Goal: Task Accomplishment & Management: Use online tool/utility

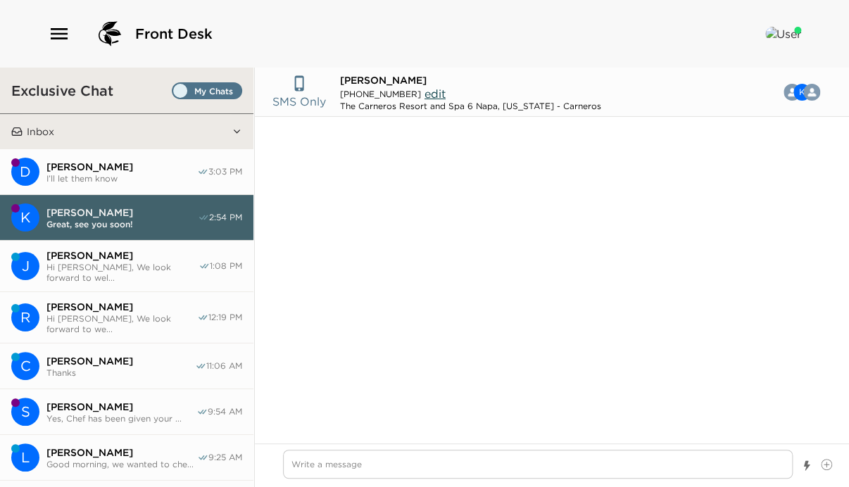
scroll to position [581, 0]
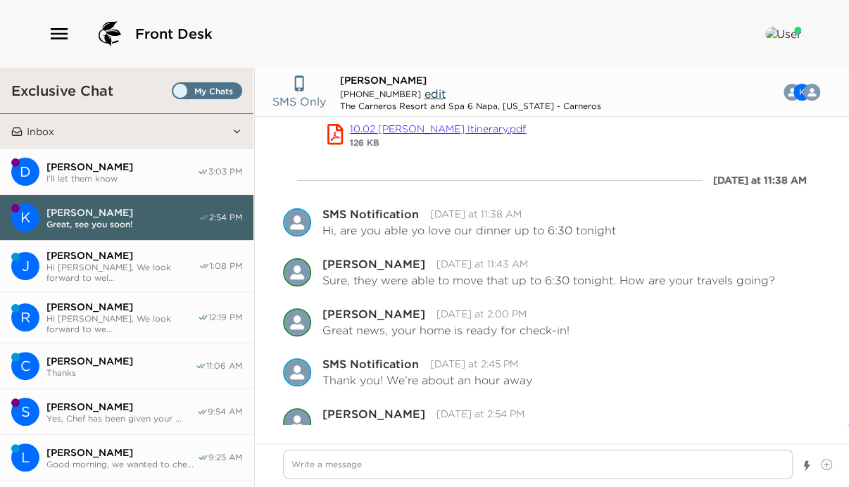
click at [131, 174] on span "I’ll let them know" at bounding box center [121, 178] width 151 height 11
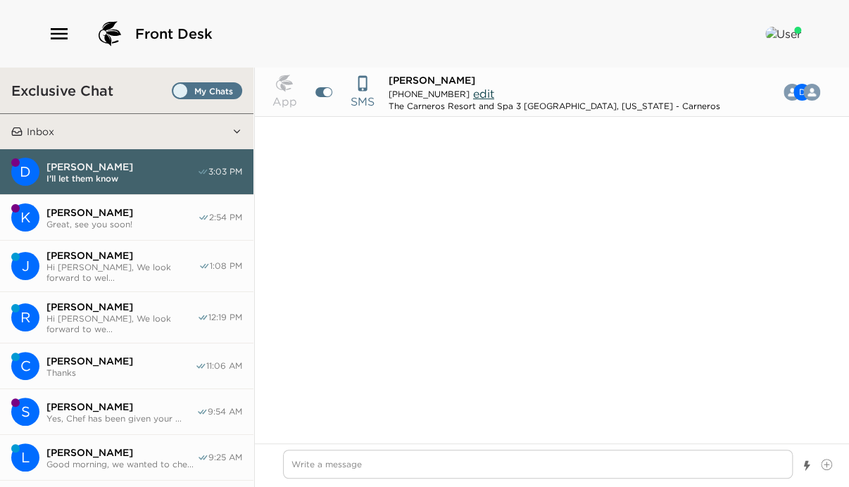
scroll to position [1318, 0]
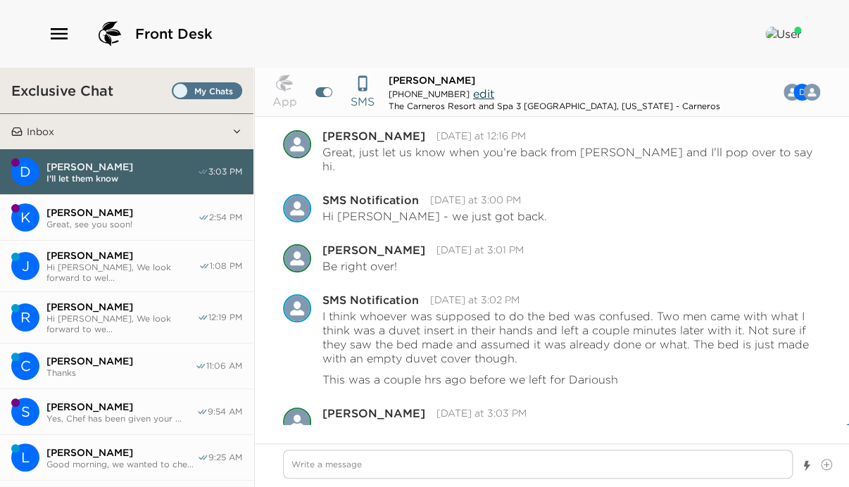
click at [143, 267] on span "Hi Jim, We look forward to wel..." at bounding box center [122, 272] width 152 height 21
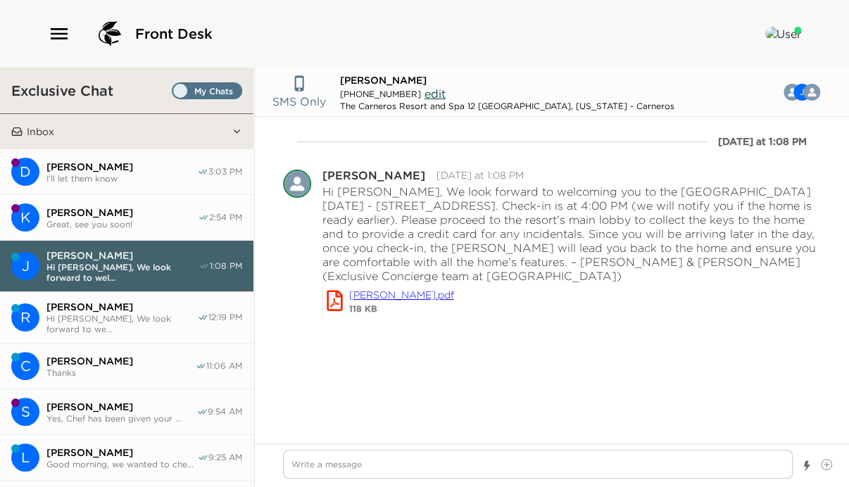
click at [143, 295] on button "R Ryan O'Connor Hi Ryan, We look forward to we... 12:19 PM" at bounding box center [126, 317] width 253 height 51
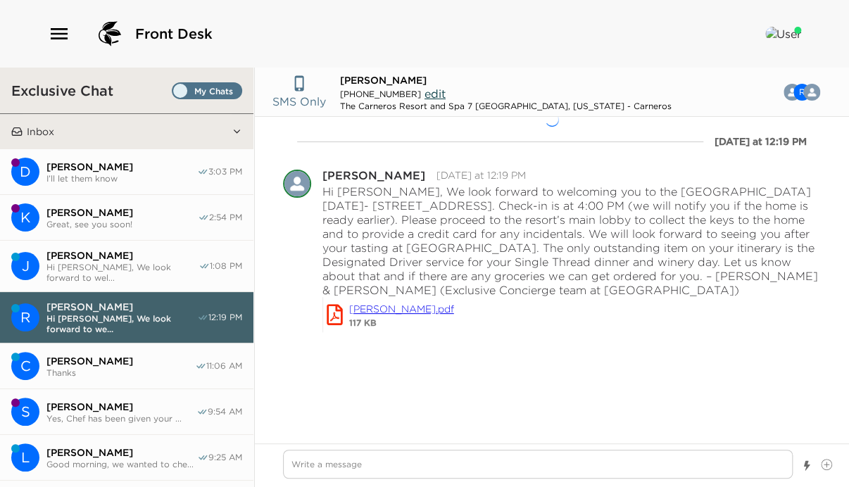
type textarea "x"
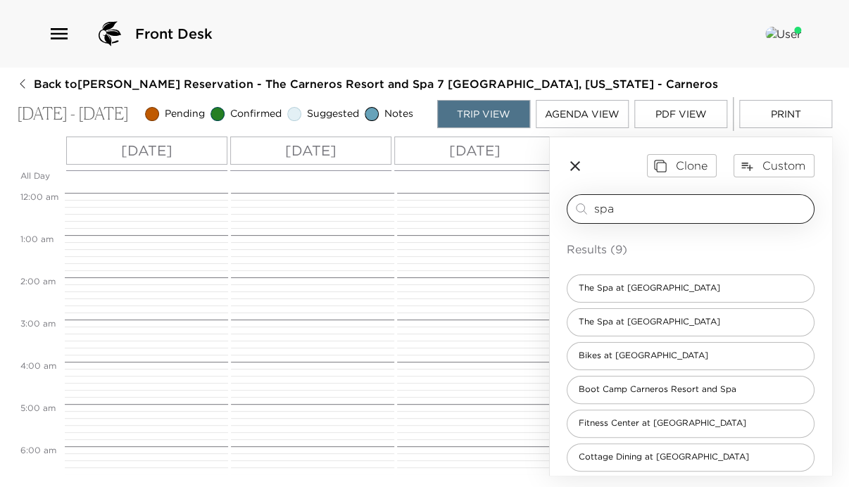
scroll to position [394, 0]
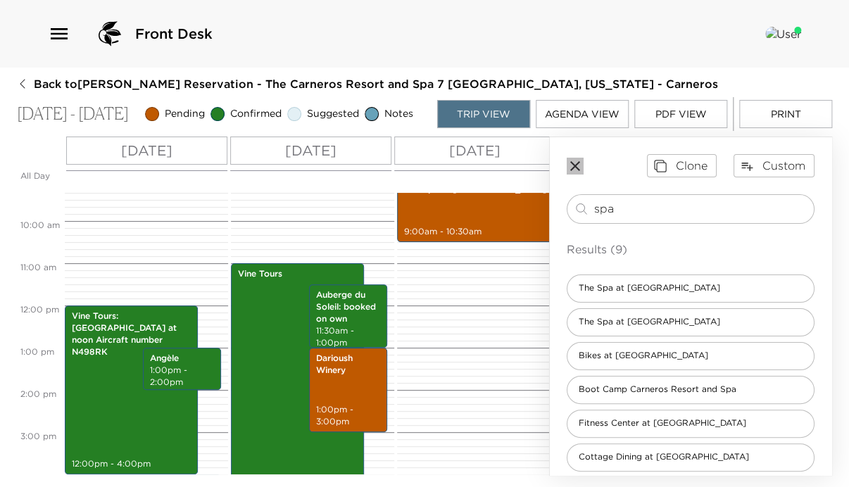
click at [575, 170] on icon "button" at bounding box center [575, 166] width 17 height 17
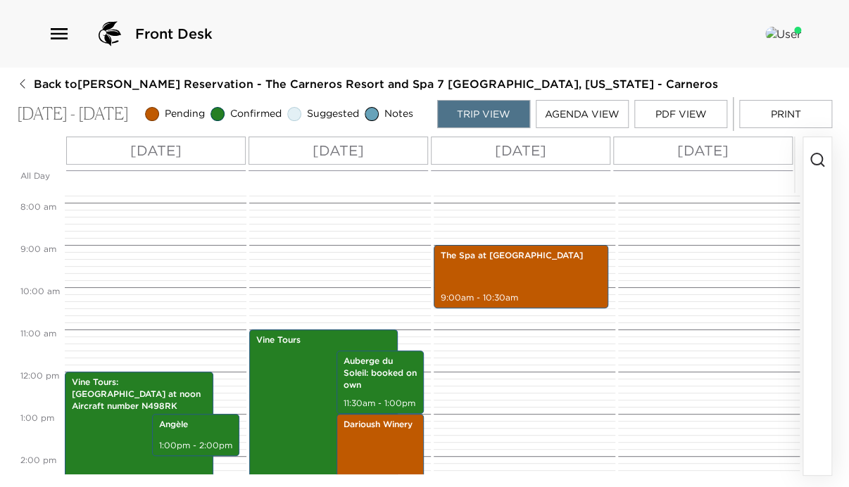
scroll to position [338, 0]
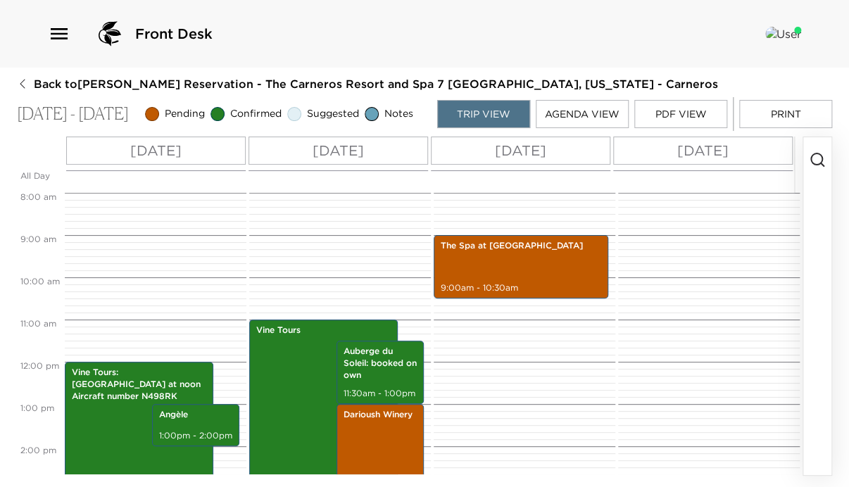
click at [814, 163] on icon "button" at bounding box center [817, 159] width 17 height 17
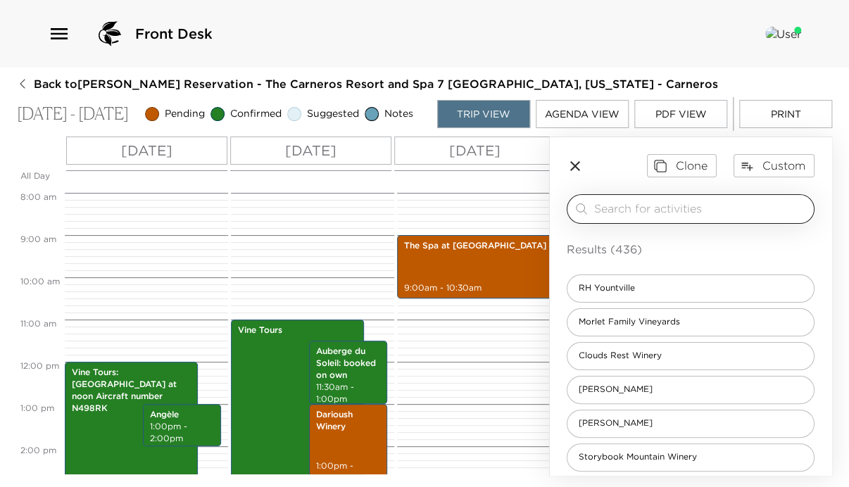
click at [672, 210] on input "search" at bounding box center [701, 209] width 214 height 16
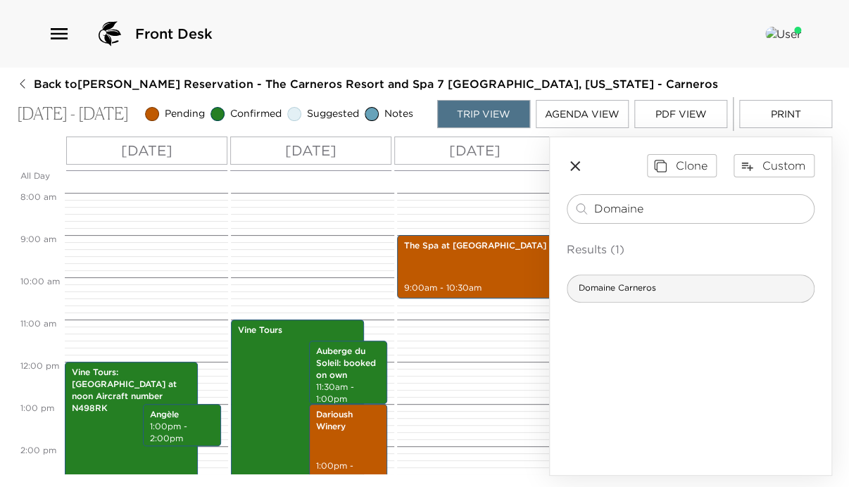
type input "Domaine"
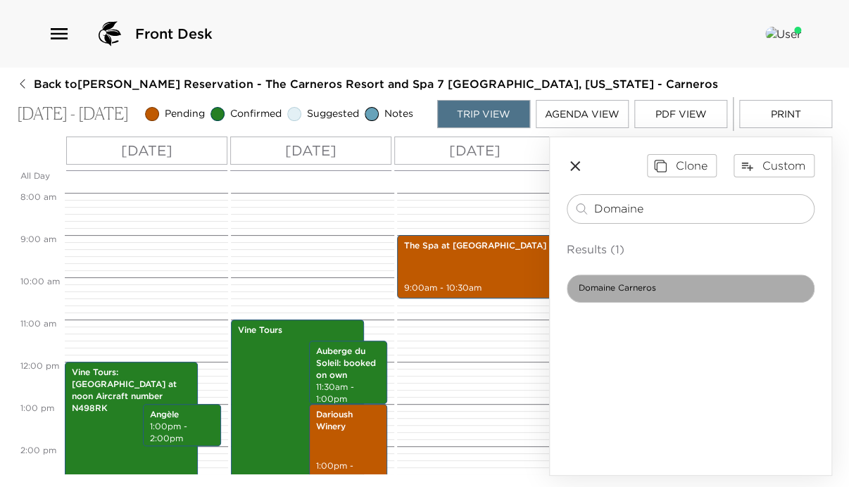
click at [675, 287] on div "Domaine Carneros" at bounding box center [691, 289] width 248 height 28
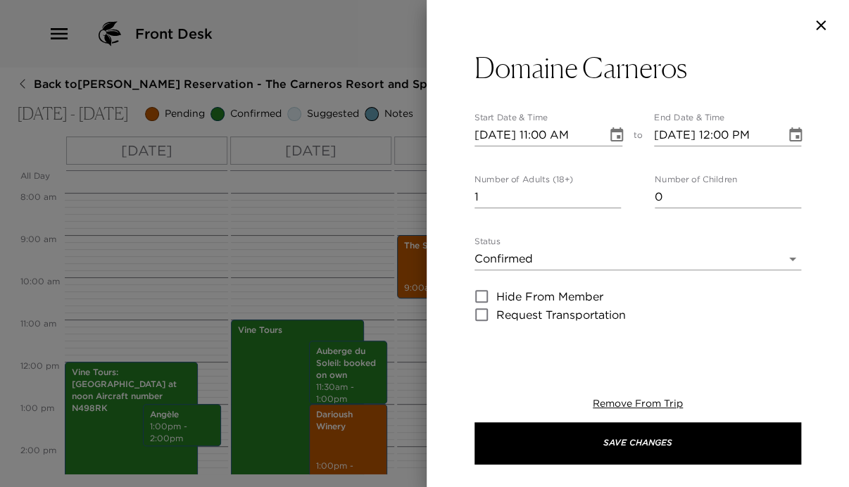
type textarea "Domaine Carneros is a singular Napa Valley winery best known as a small grower-…"
click at [610, 133] on icon "Choose date, selected date is Oct 12, 2025" at bounding box center [616, 135] width 17 height 17
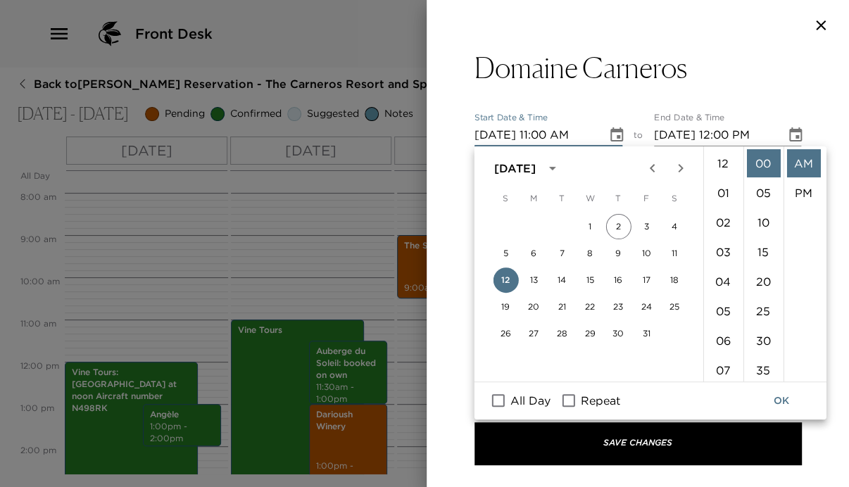
scroll to position [325, 0]
click at [561, 279] on button "14" at bounding box center [561, 280] width 25 height 25
type input "[DATE] 11:00 AM"
type input "[DATE] 12:00 PM"
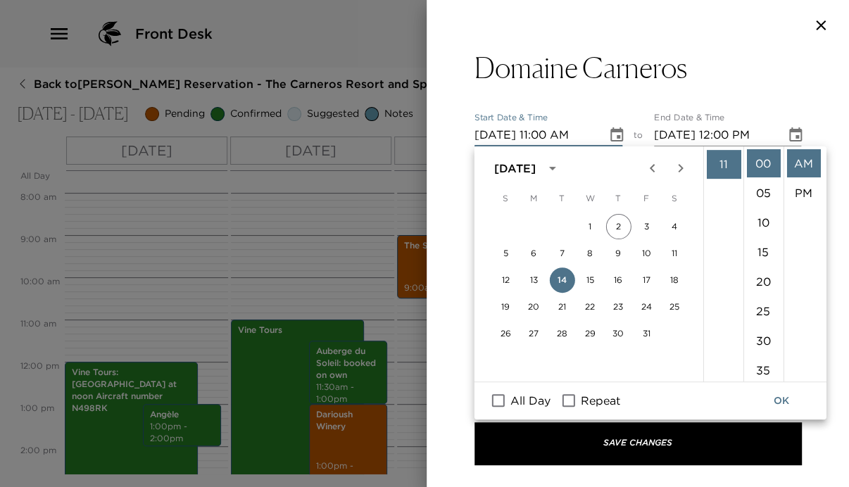
click at [542, 135] on input "[DATE] 11:00 AM" at bounding box center [536, 135] width 123 height 23
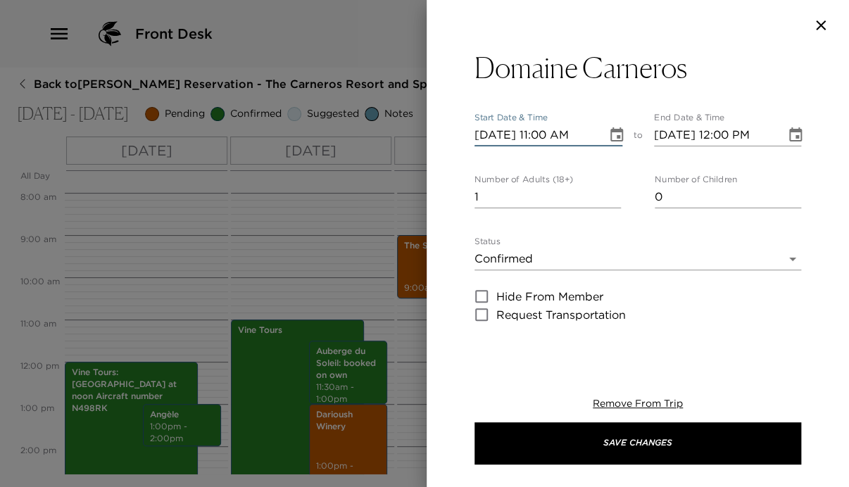
click at [541, 133] on input "[DATE] 11:00 AM" at bounding box center [536, 135] width 123 height 23
drag, startPoint x: 491, startPoint y: 197, endPoint x: 455, endPoint y: 208, distance: 38.3
click at [455, 208] on div "Domaine Carneros Start Date & Time [DATE] 11:00 AM to End Date & Time [DATE] 12…" at bounding box center [638, 201] width 422 height 301
type input "2"
click at [544, 261] on body "Front Desk Back to [PERSON_NAME][GEOGRAPHIC_DATA] - The Carneros Resort and Spa…" at bounding box center [424, 243] width 849 height 487
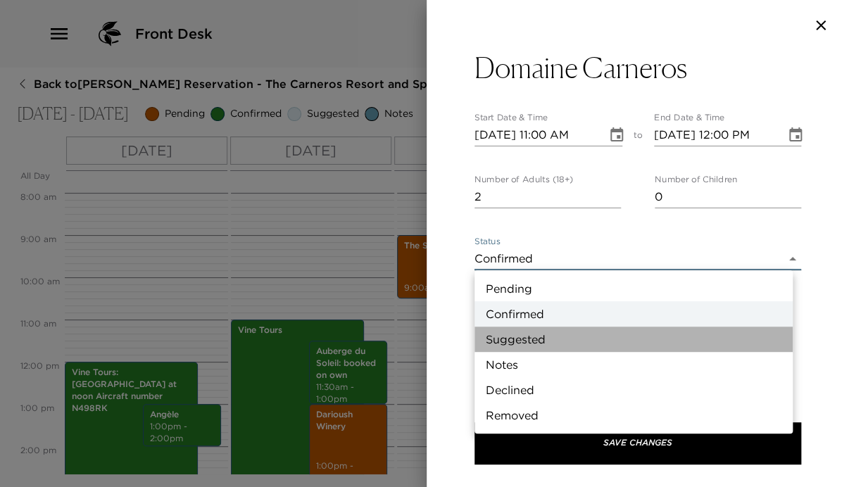
click at [523, 333] on li "Suggested" at bounding box center [634, 339] width 318 height 25
type input "Suggestion"
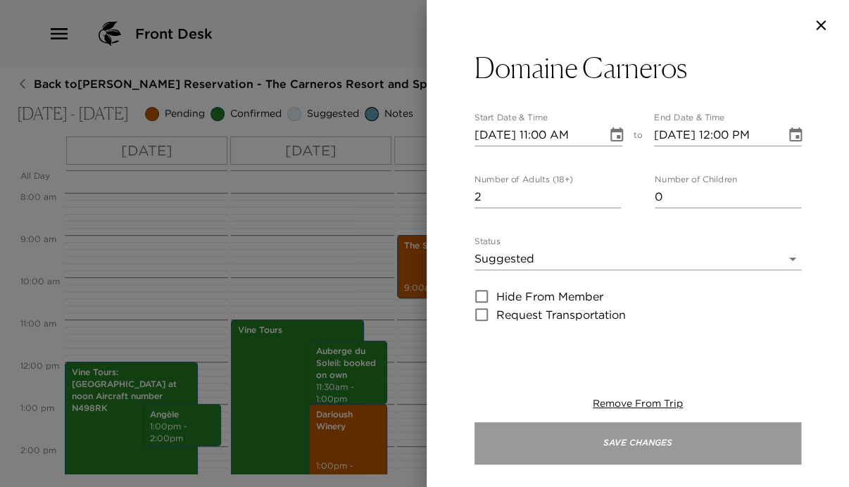
click at [655, 445] on button "Save Changes" at bounding box center [638, 443] width 327 height 42
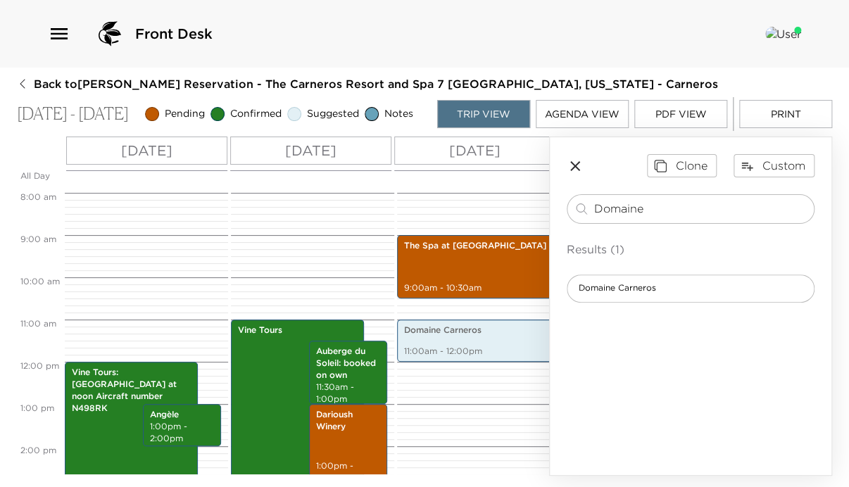
click at [575, 169] on icon "button" at bounding box center [575, 166] width 17 height 17
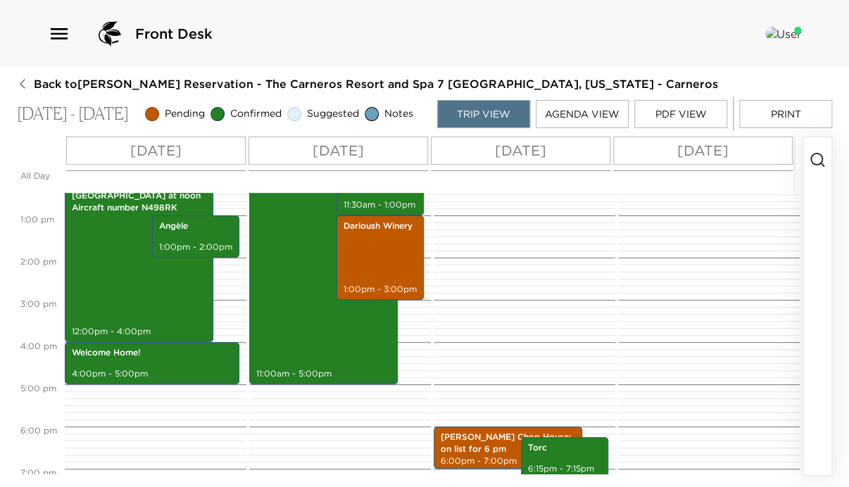
scroll to position [507, 0]
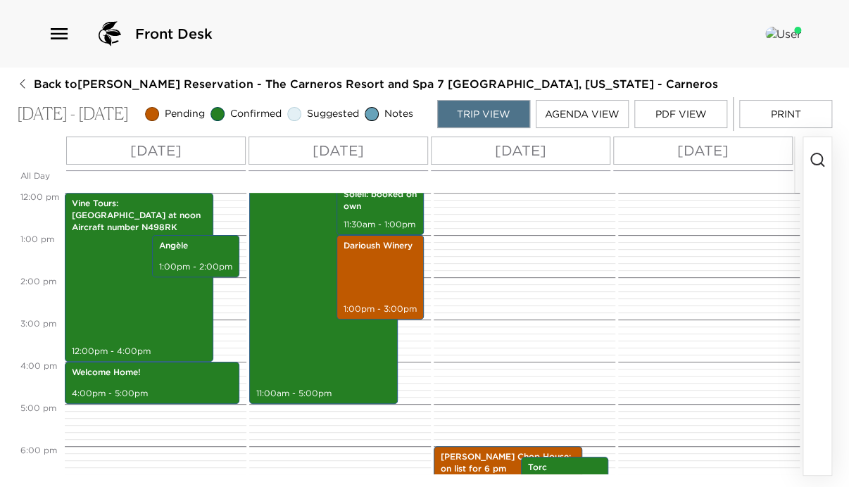
click at [819, 161] on circle "button" at bounding box center [816, 159] width 11 height 11
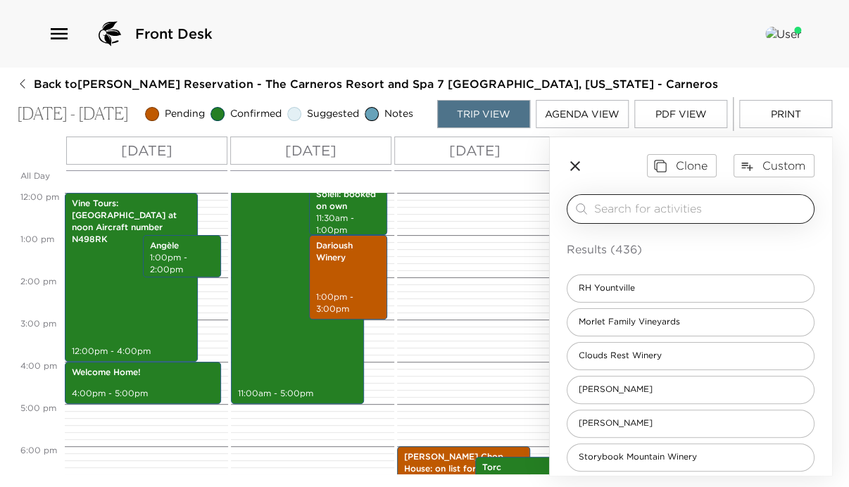
click at [710, 214] on input "search" at bounding box center [701, 209] width 214 height 16
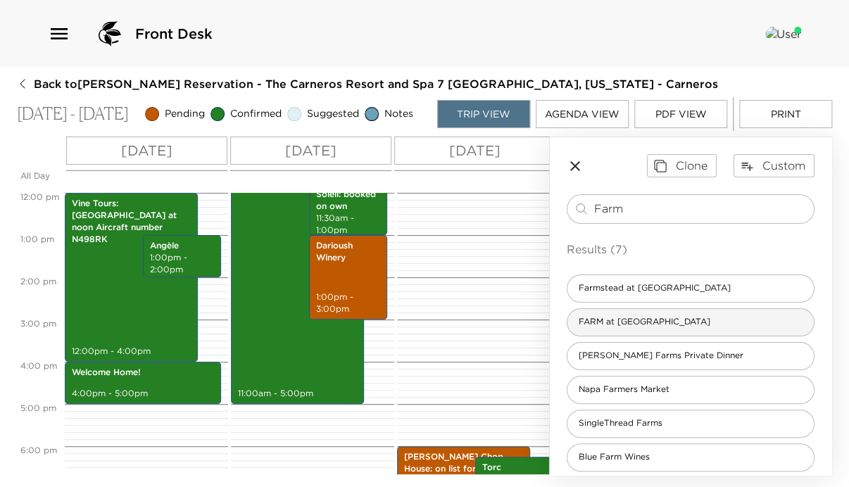
type input "Farm"
click at [700, 333] on div "FARM at [GEOGRAPHIC_DATA]" at bounding box center [691, 322] width 248 height 28
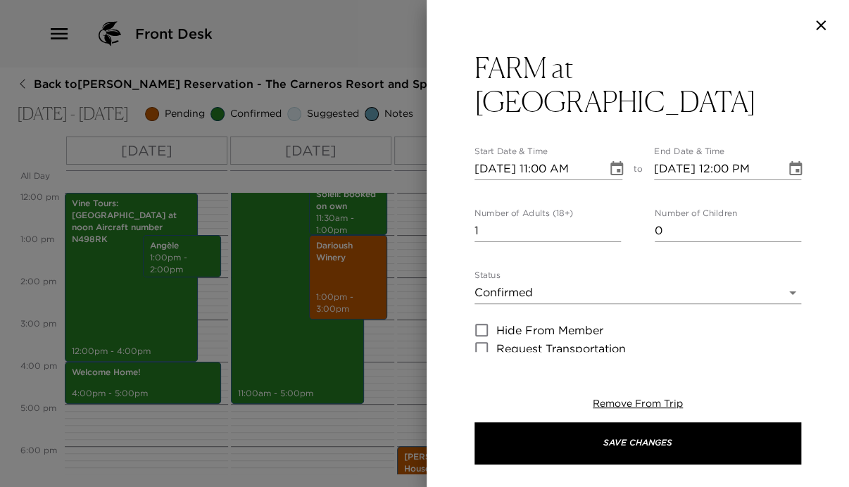
type textarea "The bar serves imaginative, hand-crafted cocktails, as well as an extensive lis…"
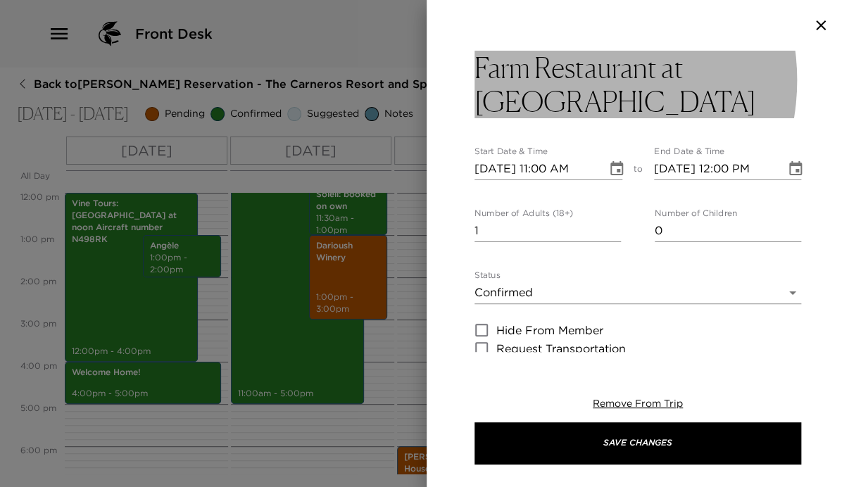
click at [568, 80] on h3 "Farm Restaurant at [GEOGRAPHIC_DATA]" at bounding box center [638, 85] width 327 height 68
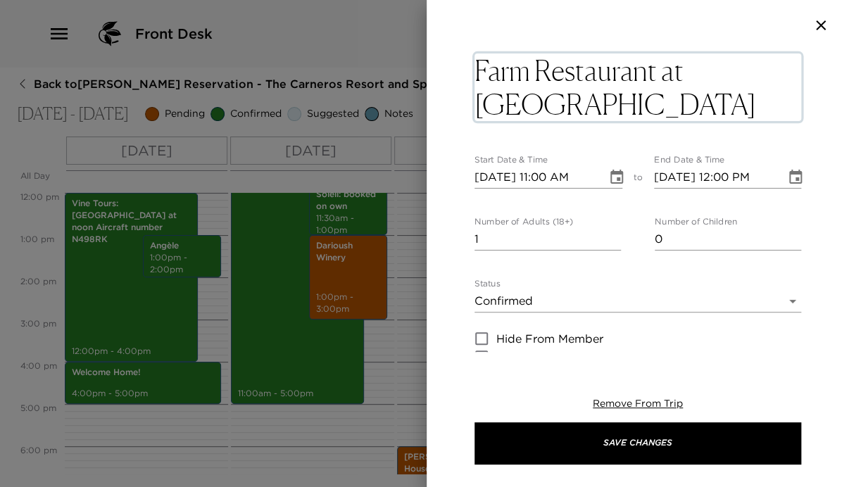
drag, startPoint x: 653, startPoint y: 68, endPoint x: 468, endPoint y: 68, distance: 185.2
click at [468, 68] on div "Farm Restaurant at [GEOGRAPHIC_DATA] x Start Date & Time [DATE] 11:00 AM to End…" at bounding box center [638, 201] width 422 height 301
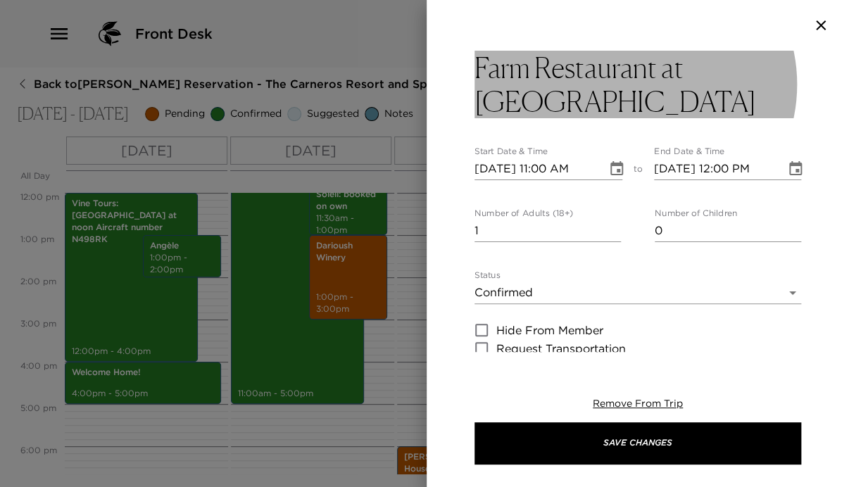
click at [501, 65] on h3 "Farm Restaurant at [GEOGRAPHIC_DATA]" at bounding box center [638, 85] width 327 height 68
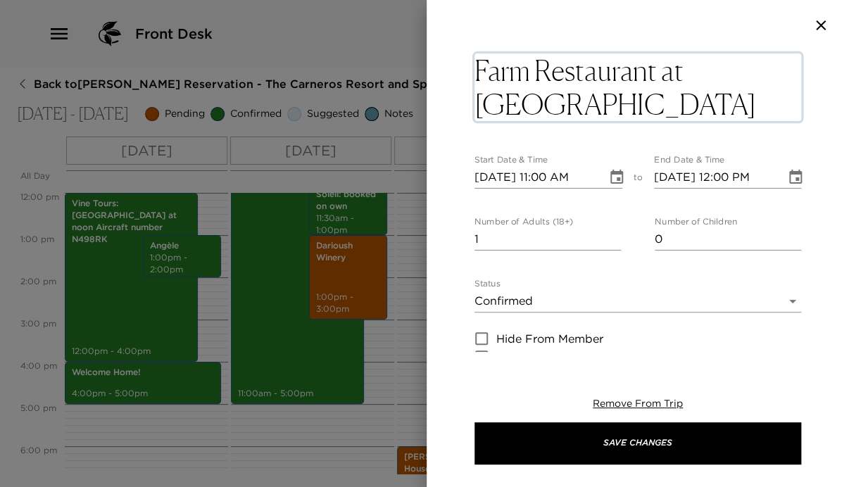
click at [501, 65] on textarea "Farm Restaurant at [GEOGRAPHIC_DATA]" at bounding box center [638, 88] width 327 height 68
click at [631, 67] on textarea "Farm Restaurant at [GEOGRAPHIC_DATA]" at bounding box center [638, 88] width 327 height 68
click at [653, 75] on textarea "Farm Restaurant at [GEOGRAPHIC_DATA]" at bounding box center [638, 88] width 327 height 68
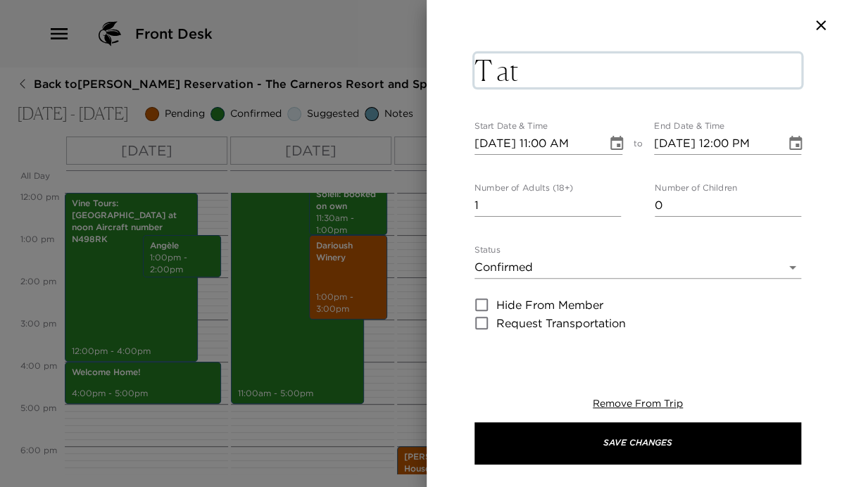
drag, startPoint x: 653, startPoint y: 73, endPoint x: 451, endPoint y: 79, distance: 202.9
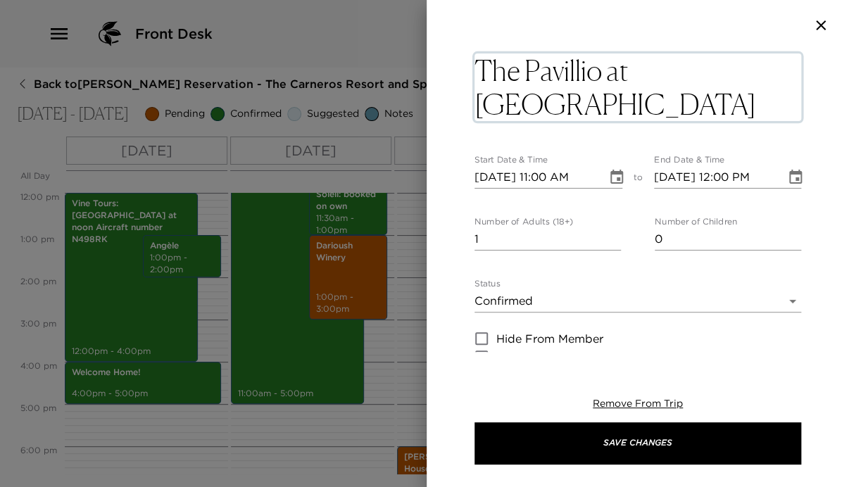
type textarea "The Pavillion at [GEOGRAPHIC_DATA]"
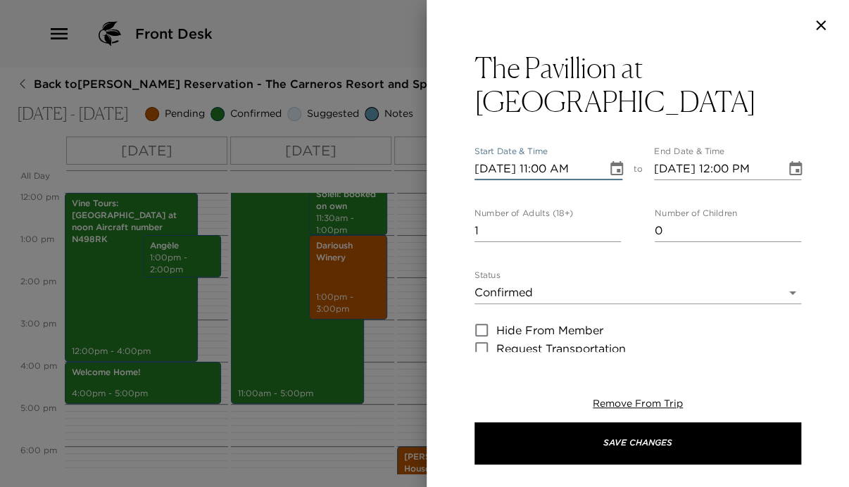
click at [544, 177] on input "[DATE] 11:00 AM" at bounding box center [536, 169] width 123 height 23
type input "[DATE] 06:00 PM"
type input "[DATE] 07:00 PM"
type input "[DATE] 06:00 PM"
drag, startPoint x: 487, startPoint y: 227, endPoint x: 438, endPoint y: 231, distance: 49.4
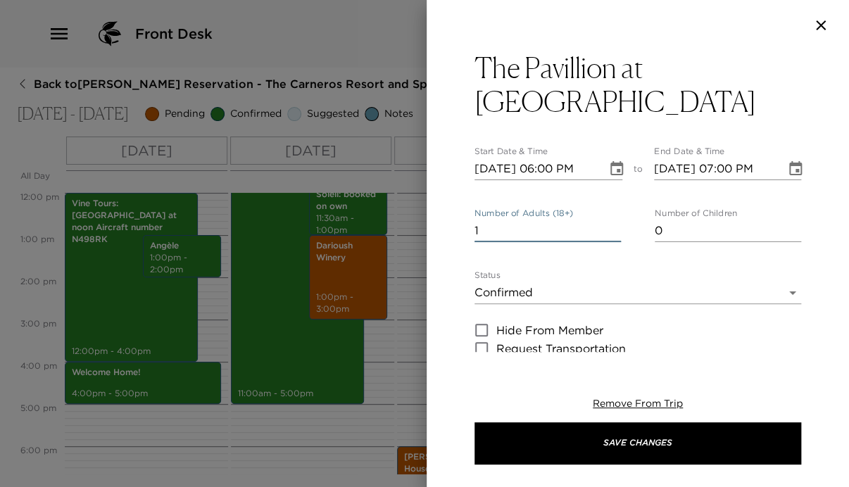
click at [438, 231] on div "The Pavillion at [GEOGRAPHIC_DATA] Start Date & Time [DATE] 06:00 PM to End Dat…" at bounding box center [638, 201] width 422 height 301
type input "4"
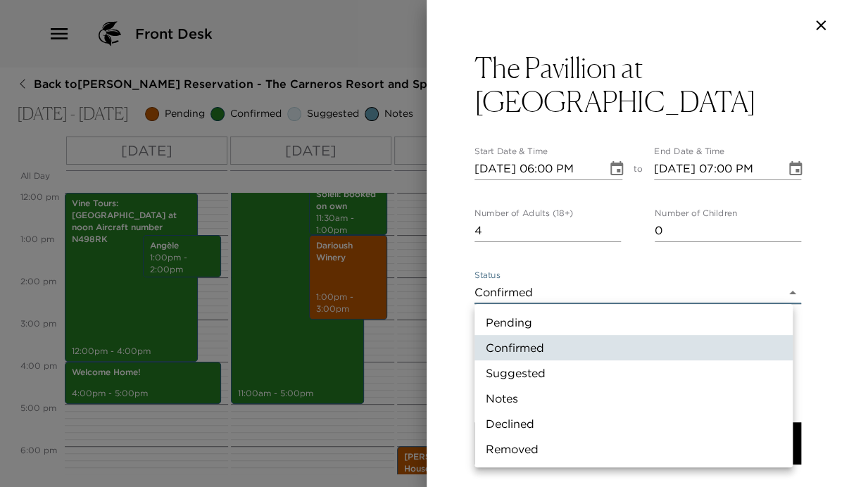
click at [523, 290] on body "Front Desk Back to [PERSON_NAME][GEOGRAPHIC_DATA] - The Carneros Resort and Spa…" at bounding box center [424, 243] width 849 height 487
click at [550, 374] on li "Suggested" at bounding box center [634, 373] width 318 height 25
type input "Suggestion"
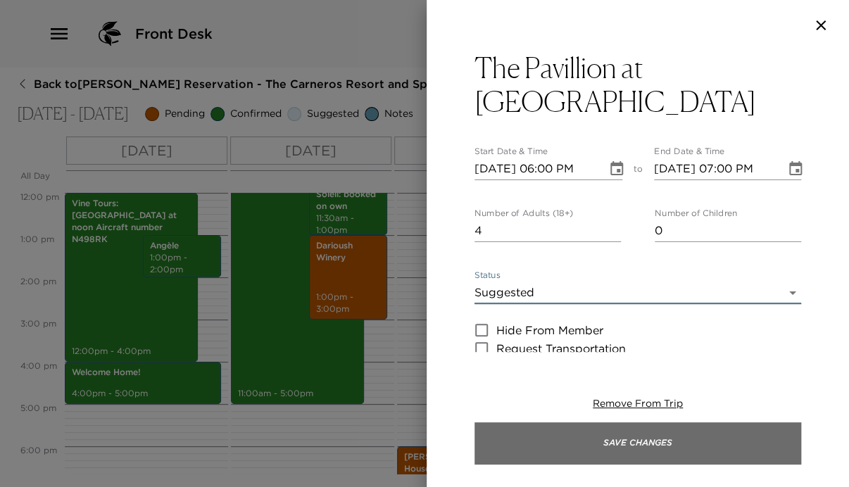
click at [687, 439] on button "Save Changes" at bounding box center [638, 443] width 327 height 42
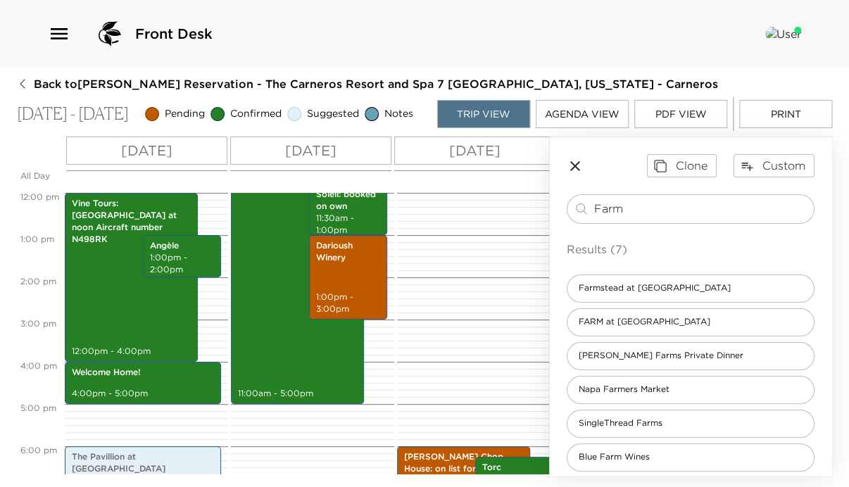
click at [575, 171] on icon "button" at bounding box center [575, 166] width 10 height 10
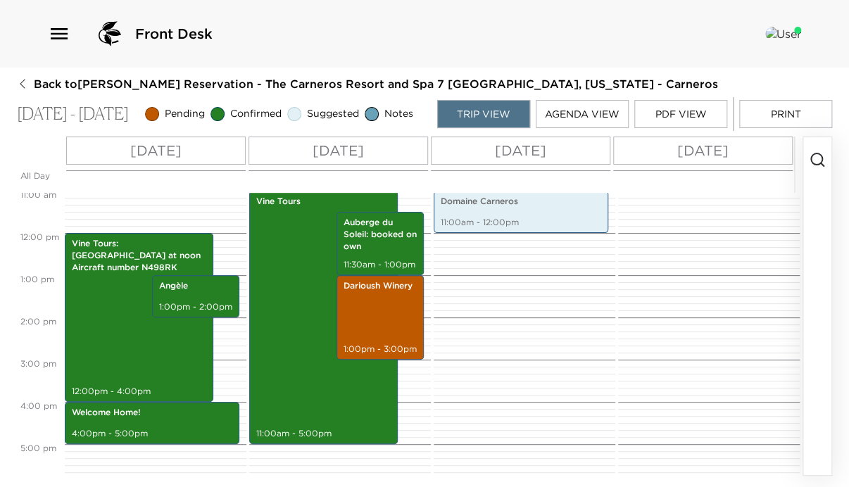
scroll to position [451, 0]
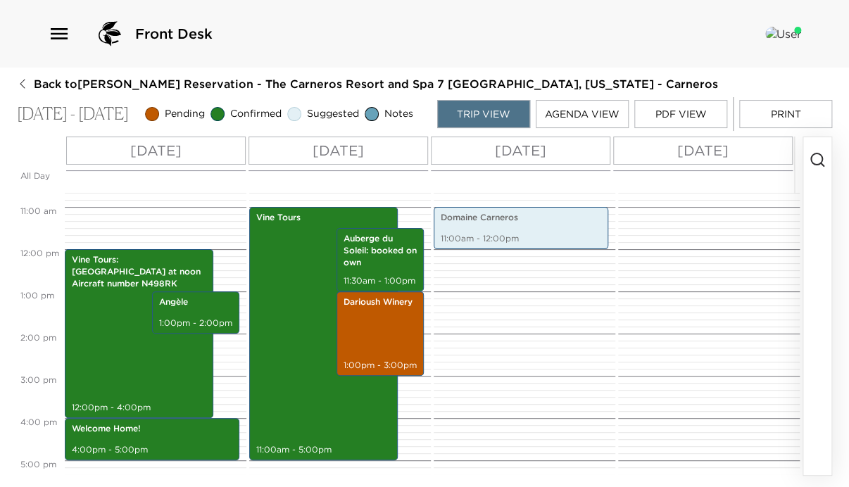
click at [815, 166] on icon "button" at bounding box center [817, 159] width 17 height 17
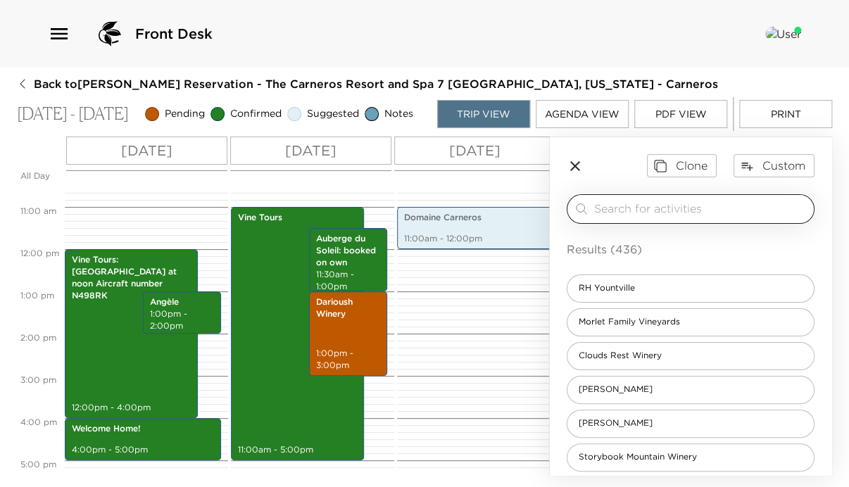
click at [734, 217] on input "search" at bounding box center [701, 209] width 214 height 16
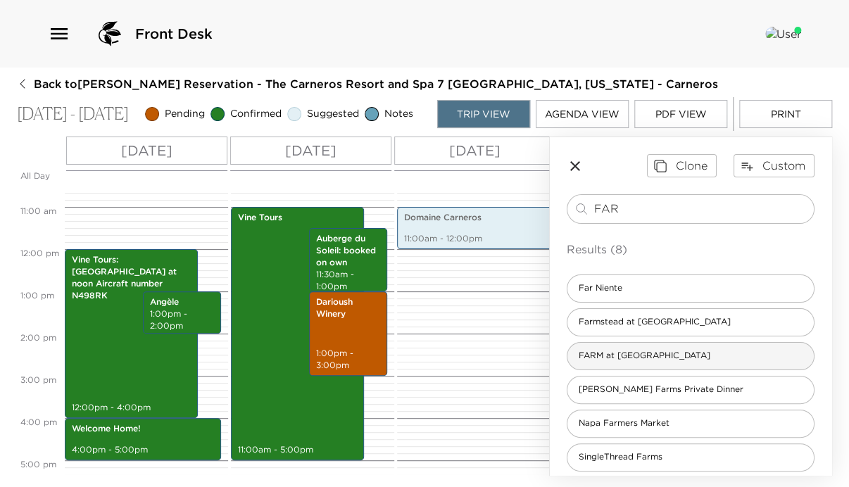
type input "FAR"
click at [668, 366] on div "FARM at [GEOGRAPHIC_DATA]" at bounding box center [691, 356] width 248 height 28
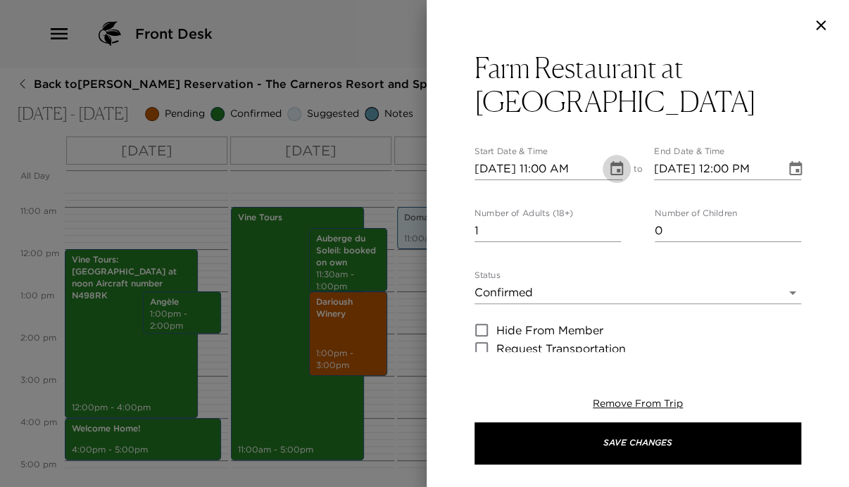
click at [608, 166] on icon "Choose date, selected date is Oct 12, 2025" at bounding box center [616, 169] width 17 height 17
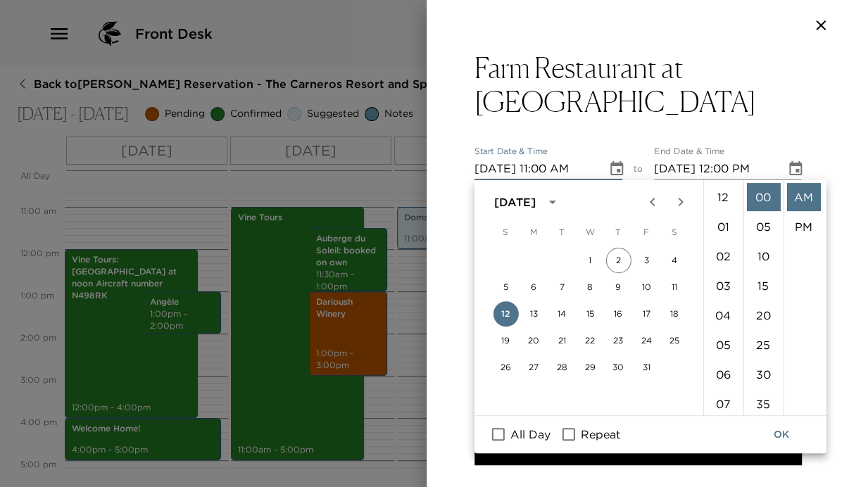
scroll to position [325, 0]
click at [535, 308] on button "13" at bounding box center [533, 313] width 25 height 25
type input "[DATE] 11:00 AM"
type input "[DATE] 12:00 PM"
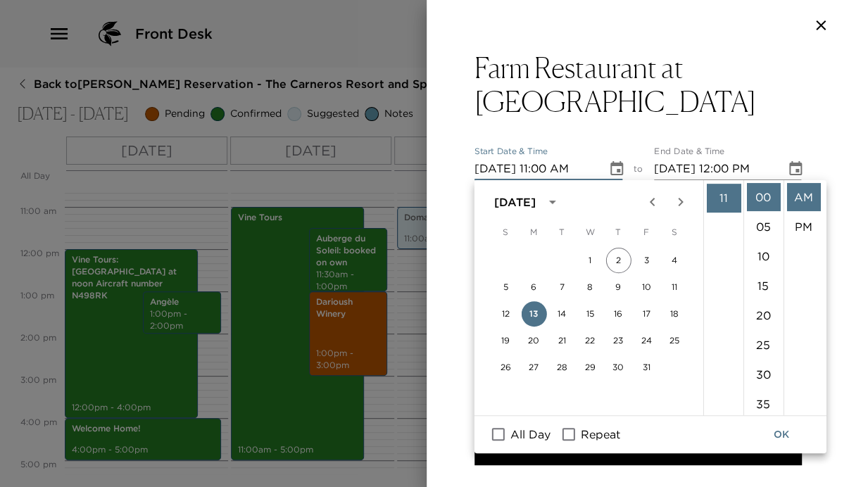
click at [546, 169] on input "[DATE] 11:00 AM" at bounding box center [536, 169] width 123 height 23
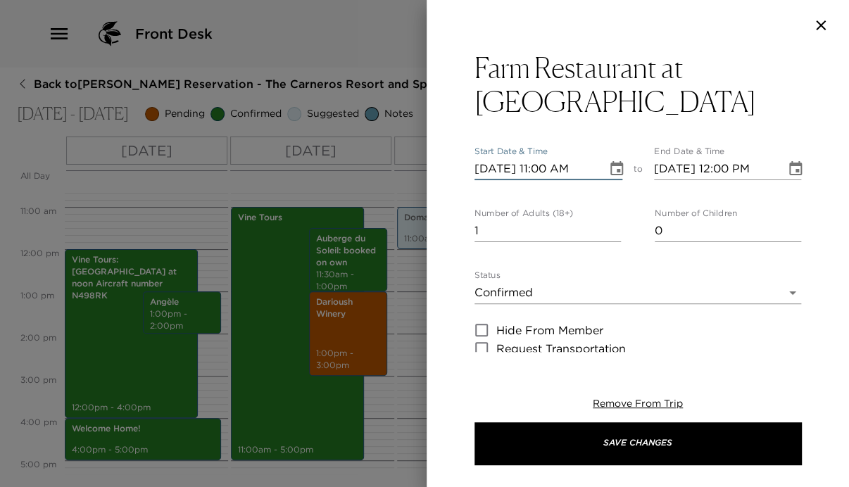
click at [546, 169] on input "[DATE] 11:00 AM" at bounding box center [536, 169] width 123 height 23
type input "[DATE] 06:30 PM"
type input "[DATE] 07:30 PM"
type input "[DATE] 06:30 PM"
drag, startPoint x: 489, startPoint y: 229, endPoint x: 465, endPoint y: 239, distance: 25.9
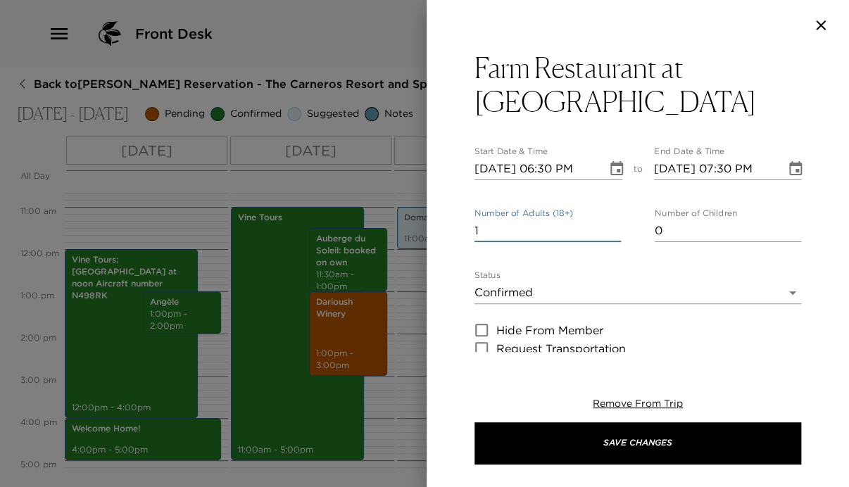
click at [465, 239] on div "Farm Restaurant at [GEOGRAPHIC_DATA] Start Date & Time [DATE] 06:30 PM to End D…" at bounding box center [638, 201] width 422 height 301
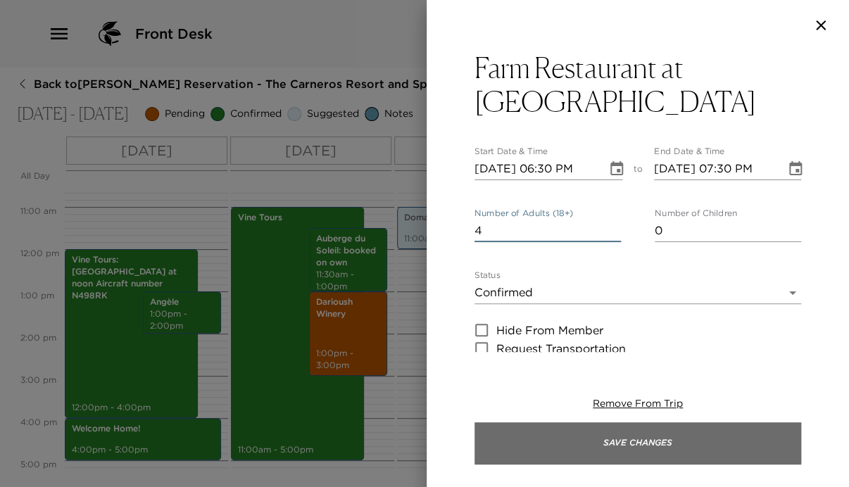
type input "4"
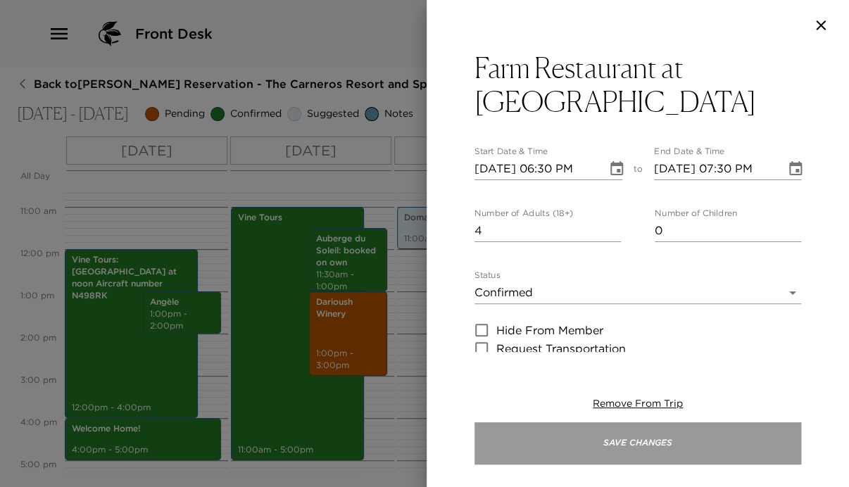
click at [648, 434] on button "Save Changes" at bounding box center [638, 443] width 327 height 42
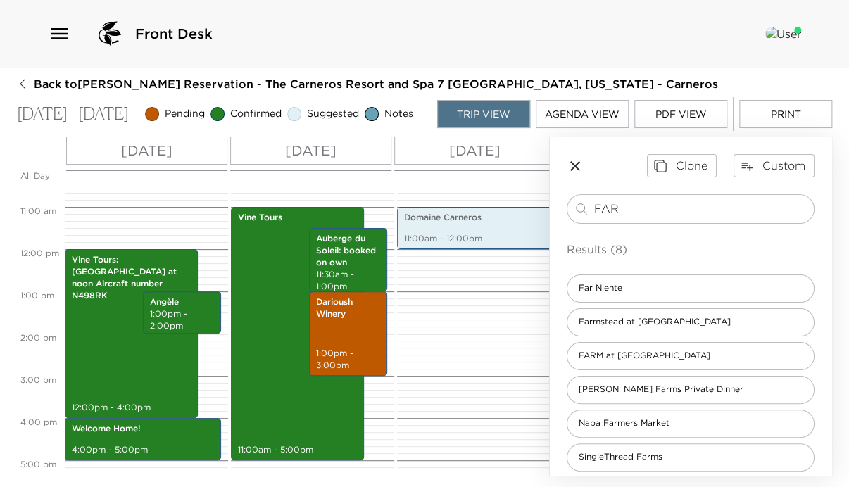
click at [576, 172] on icon "button" at bounding box center [575, 166] width 17 height 17
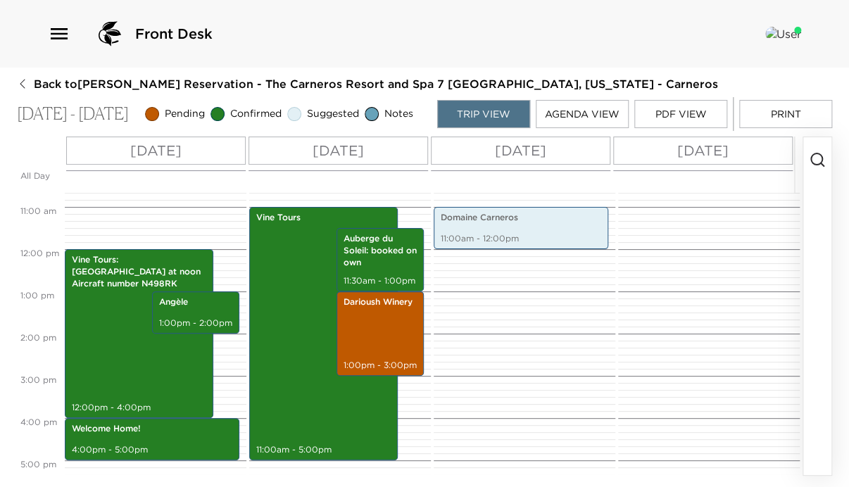
click at [812, 165] on icon "button" at bounding box center [817, 159] width 17 height 17
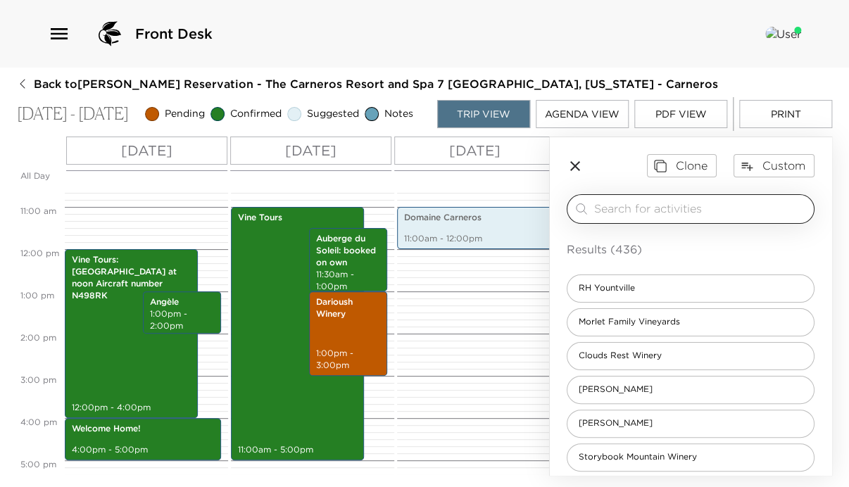
click at [720, 215] on input "search" at bounding box center [701, 209] width 214 height 16
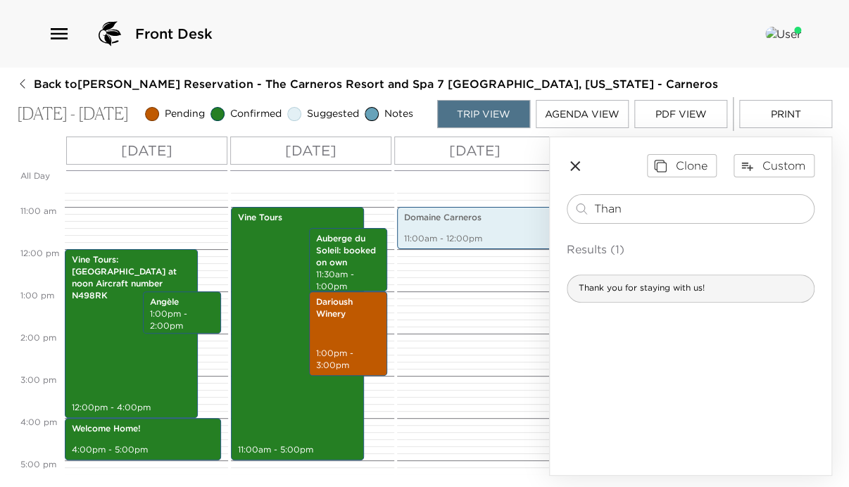
type input "Than"
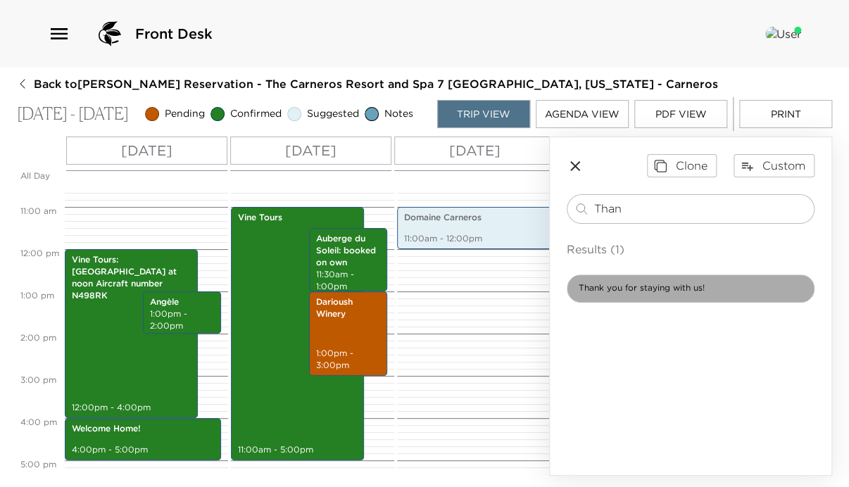
click at [684, 293] on span "Thank you for staying with us!" at bounding box center [642, 288] width 149 height 12
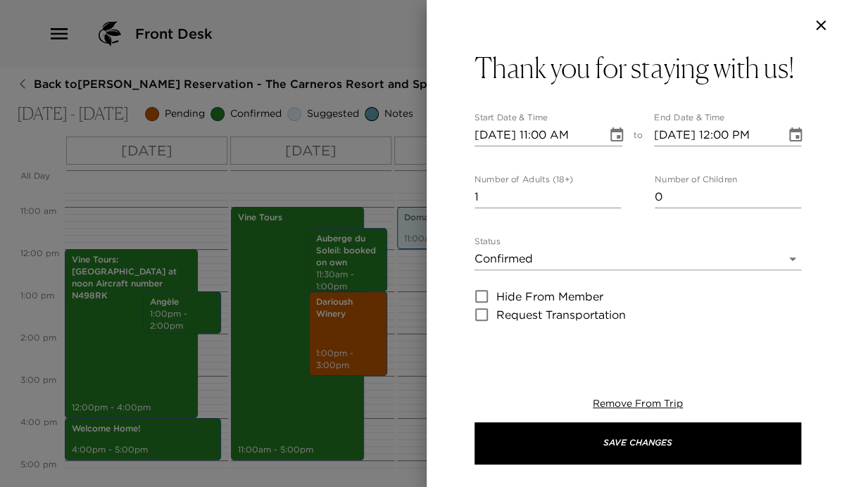
type textarea "Please note that check-out is by 11:00 AM. Please simply leave the house keys o…"
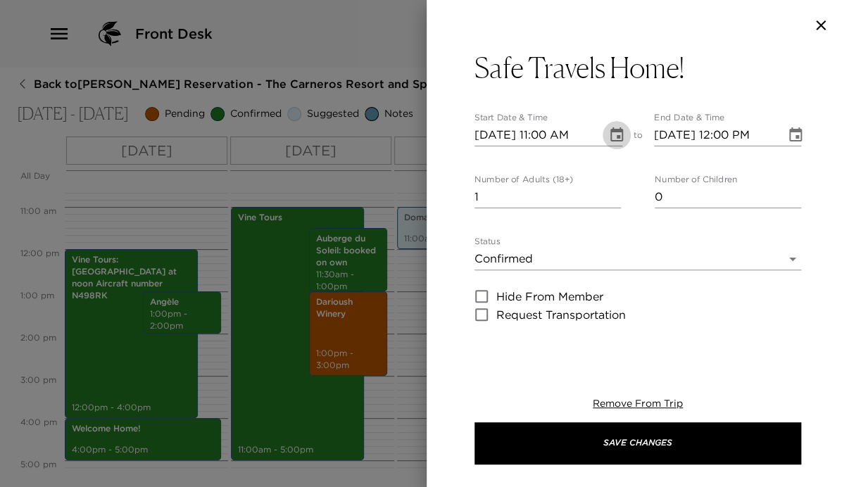
click at [613, 132] on icon "Choose date, selected date is Oct 12, 2025" at bounding box center [616, 134] width 13 height 14
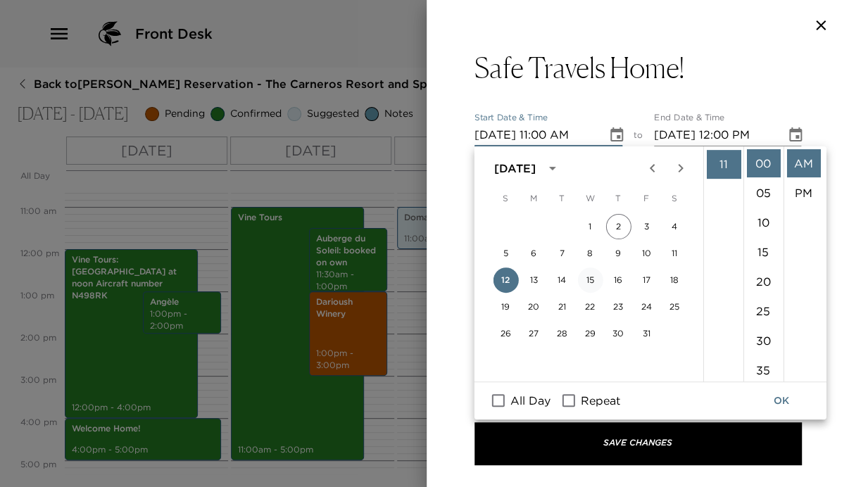
click at [588, 279] on button "15" at bounding box center [589, 280] width 25 height 25
type input "[DATE] 11:00 AM"
type input "[DATE] 12:00 PM"
click at [541, 132] on input "[DATE] 11:00 AM" at bounding box center [536, 135] width 123 height 23
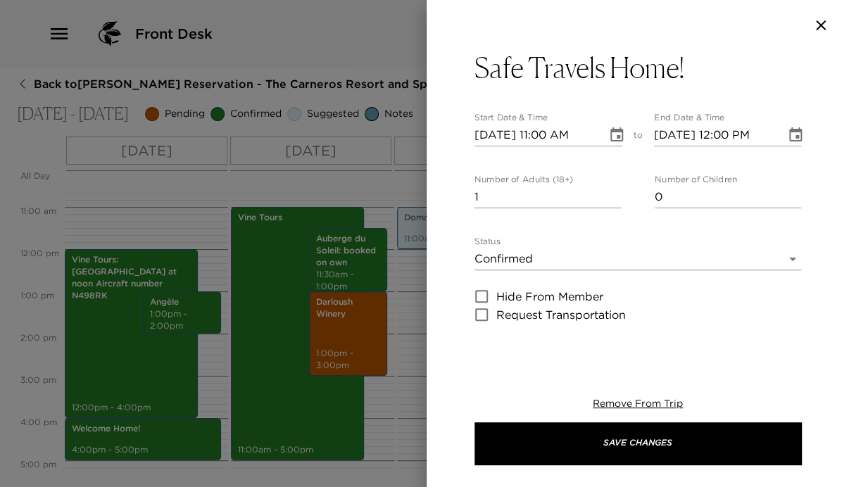
click at [542, 132] on input "[DATE] 11:00 AM" at bounding box center [536, 135] width 123 height 23
drag, startPoint x: 530, startPoint y: 196, endPoint x: 444, endPoint y: 194, distance: 85.2
click at [444, 194] on div "Safe Travels Home! Start Date & Time [DATE] 11:00 AM to End Date & Time [DATE] …" at bounding box center [638, 201] width 422 height 301
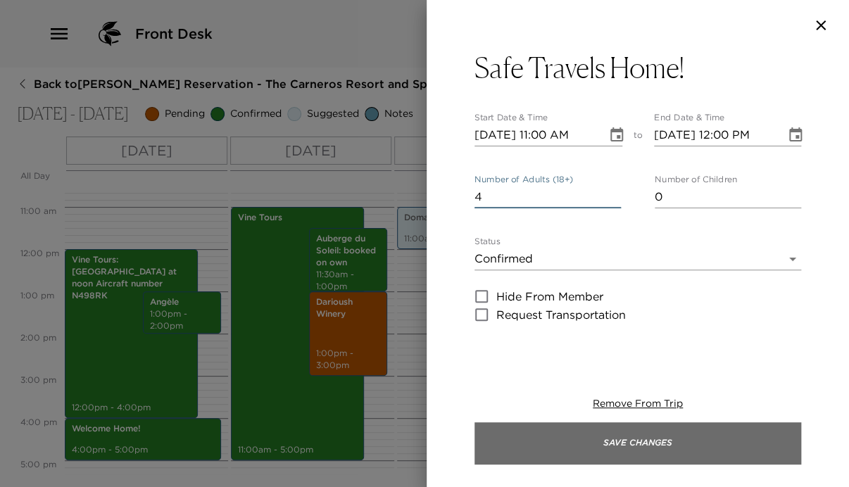
type input "4"
click at [789, 445] on button "Save Changes" at bounding box center [638, 443] width 327 height 42
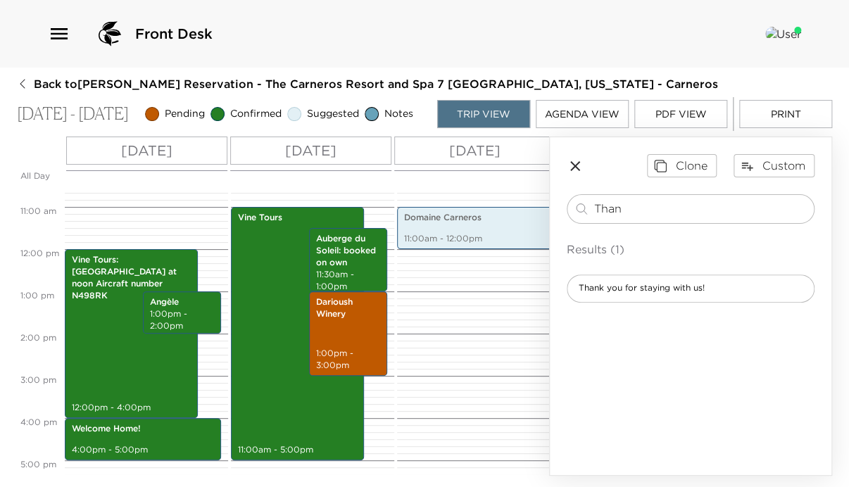
click at [577, 170] on icon "button" at bounding box center [575, 166] width 10 height 10
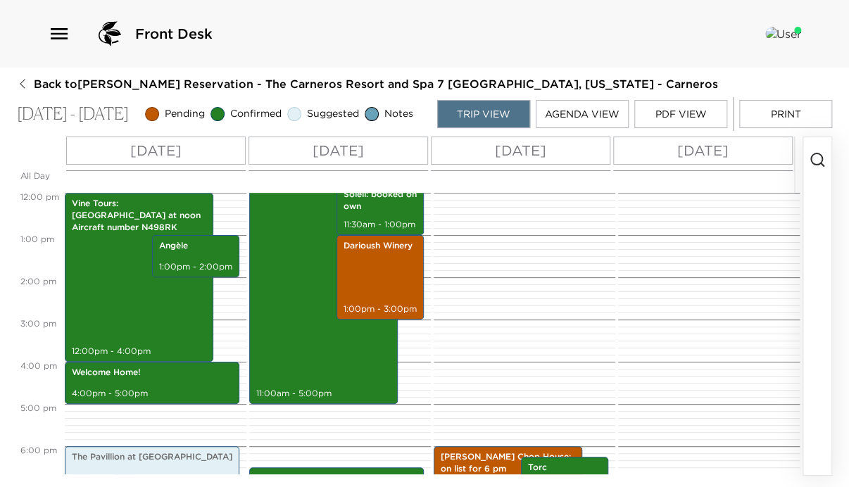
scroll to position [507, 0]
click at [383, 272] on div "Darioush Winery 1:00pm - 3:00pm" at bounding box center [380, 277] width 79 height 80
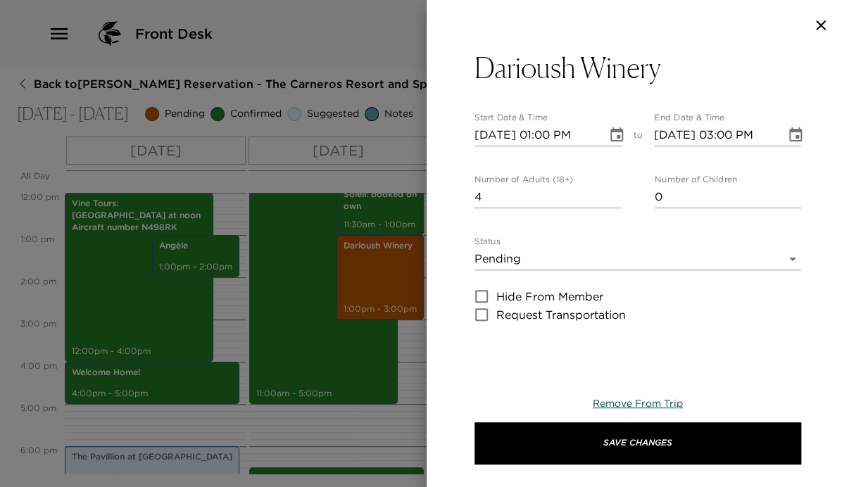
click at [670, 403] on span "Remove From Trip" at bounding box center [638, 403] width 90 height 13
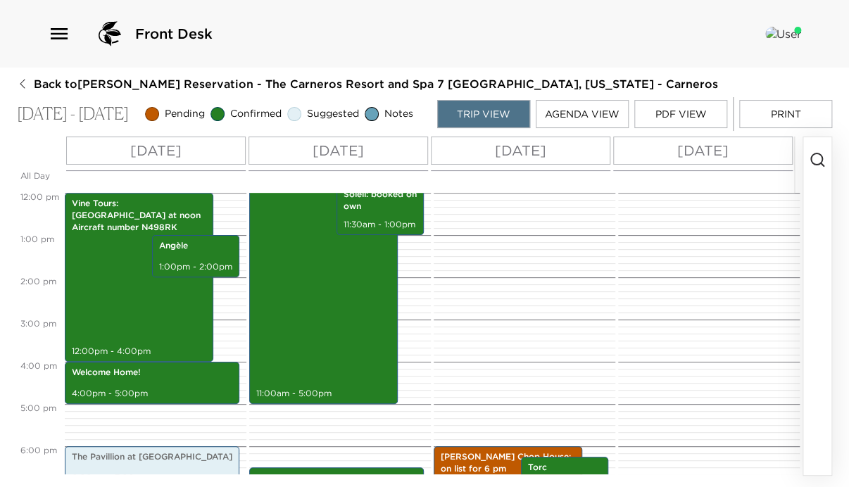
click at [814, 166] on icon "button" at bounding box center [817, 159] width 17 height 17
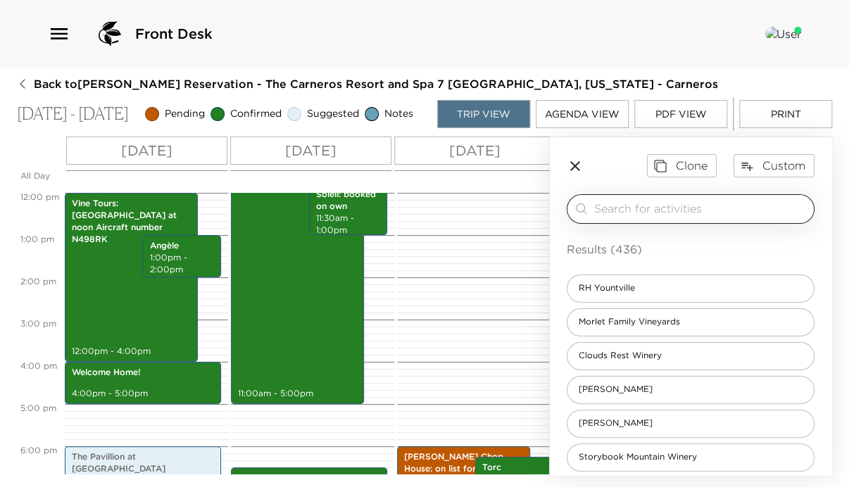
click at [719, 217] on input "search" at bounding box center [701, 209] width 214 height 16
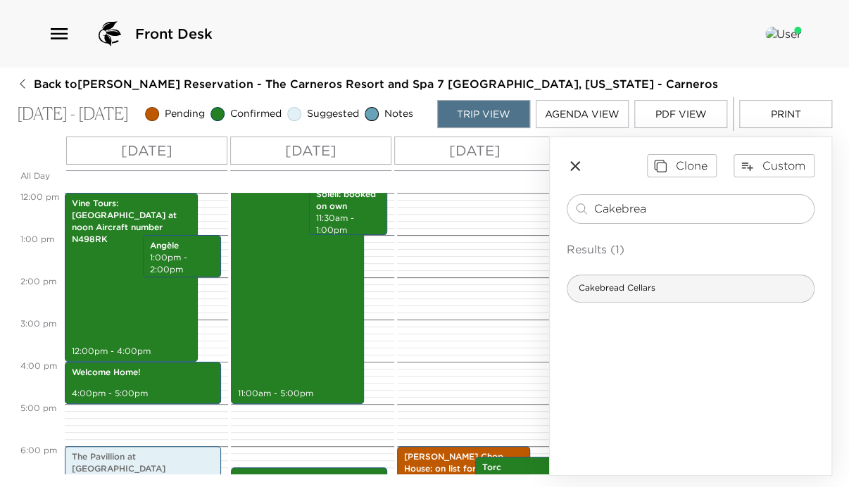
type input "Cakebrea"
click at [620, 290] on span "Cakebread Cellars" at bounding box center [617, 288] width 99 height 12
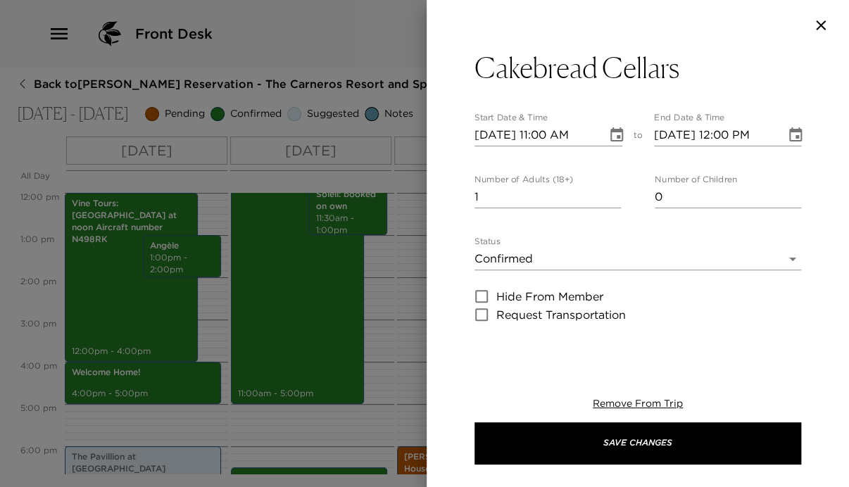
type textarea "Founded in [DATE] by [PERSON_NAME] & [PERSON_NAME], Cakebread Cellars is one of…"
click at [612, 134] on icon "Choose date, selected date is Oct 12, 2025" at bounding box center [616, 135] width 17 height 17
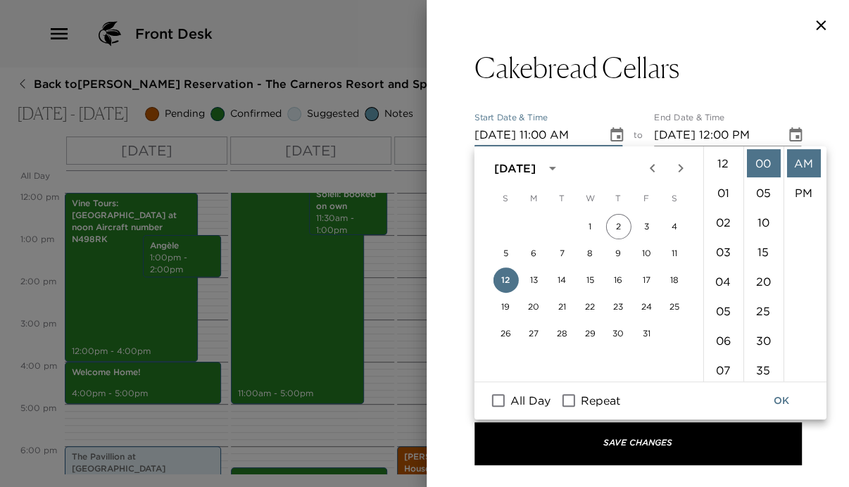
scroll to position [325, 0]
click at [536, 280] on button "13" at bounding box center [533, 280] width 25 height 25
type input "[DATE] 11:00 AM"
type input "[DATE] 12:00 PM"
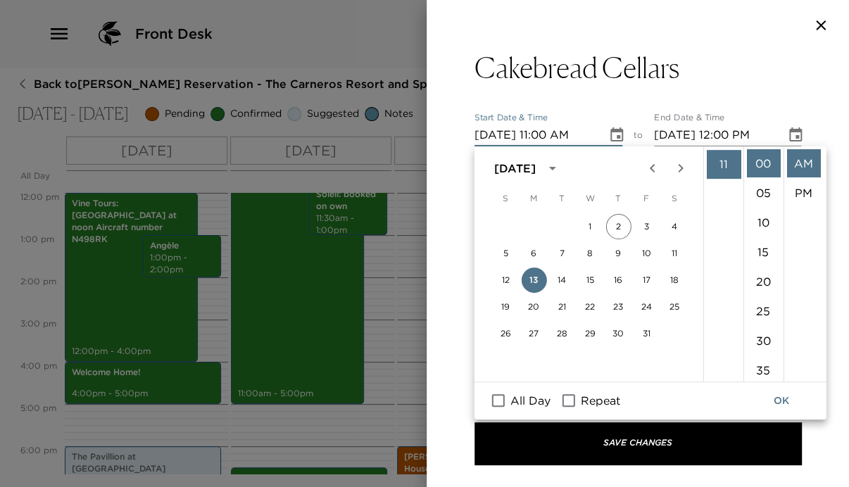
click at [541, 134] on input "[DATE] 11:00 AM" at bounding box center [536, 135] width 123 height 23
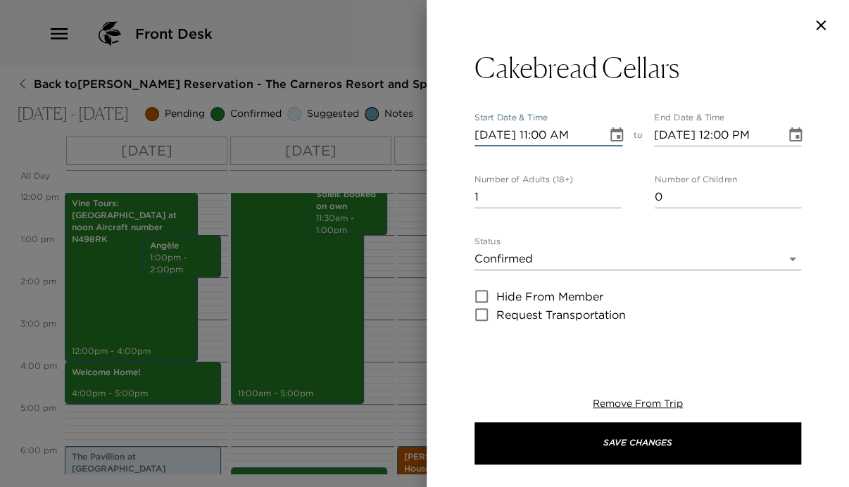
click at [541, 134] on input "[DATE] 11:00 AM" at bounding box center [536, 135] width 123 height 23
type input "[DATE] 01:30 PM"
type input "[DATE] 02:30 PM"
type input "[DATE] 01:30 PM"
drag, startPoint x: 487, startPoint y: 198, endPoint x: 456, endPoint y: 202, distance: 31.3
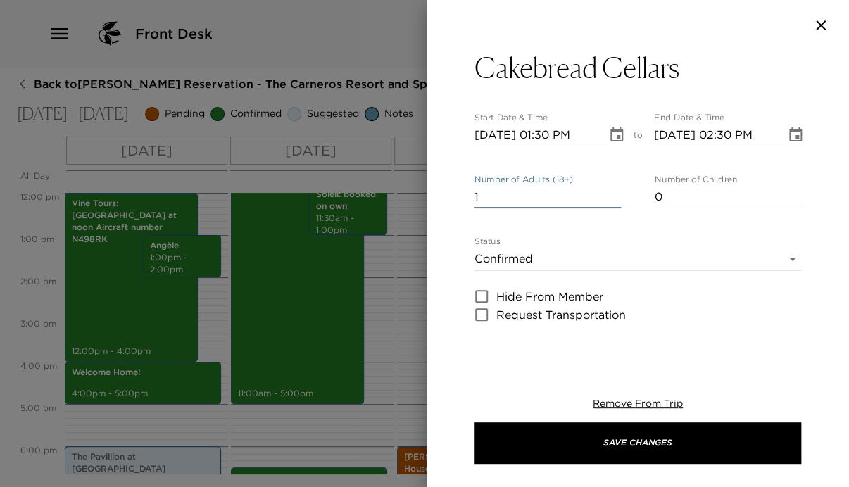
click at [456, 202] on div "Cakebread Cellars Start Date & Time [DATE] 01:30 PM to End Date & Time [DATE] 0…" at bounding box center [638, 201] width 422 height 301
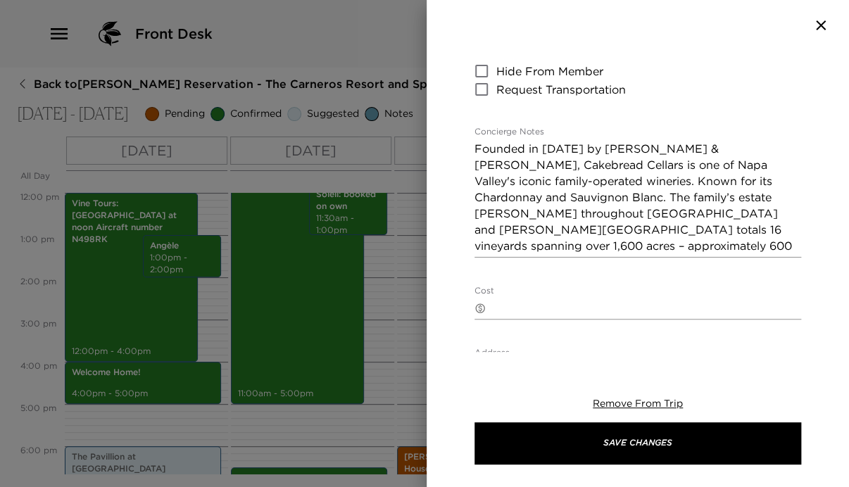
scroll to position [282, 0]
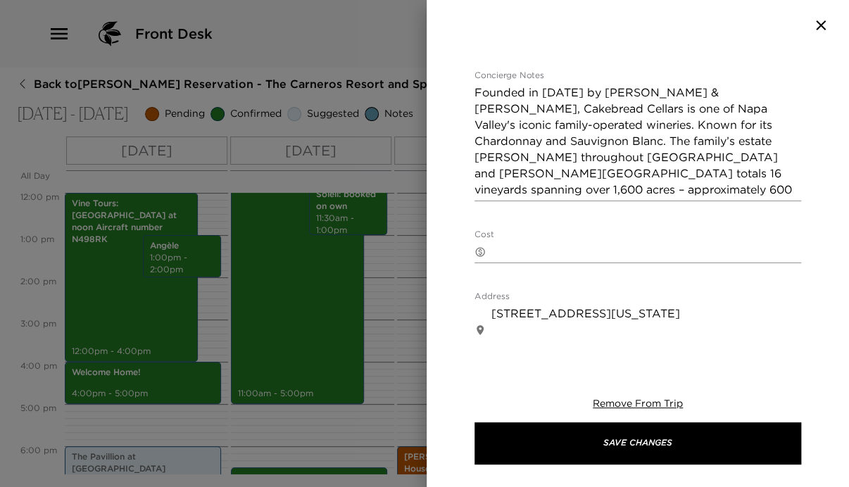
type input "4"
click at [515, 251] on textarea "Cost" at bounding box center [646, 252] width 310 height 16
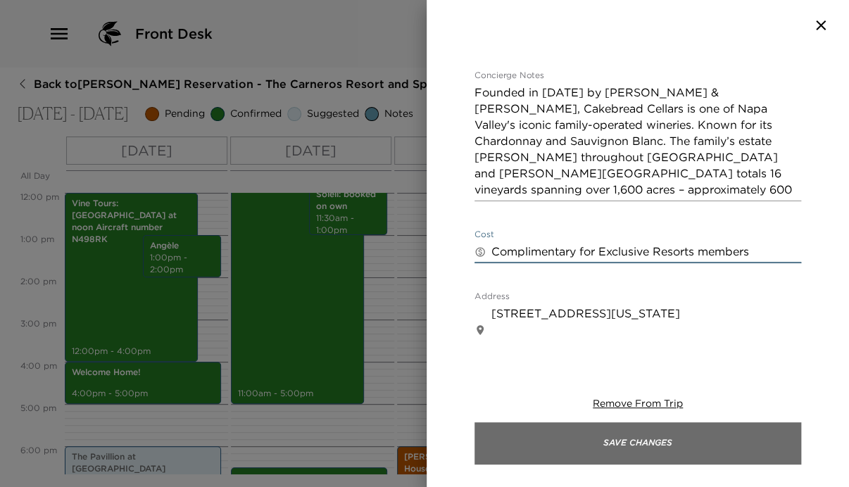
type textarea "Complimentary for Exclusive Resorts members"
click at [604, 446] on button "Save Changes" at bounding box center [638, 443] width 327 height 42
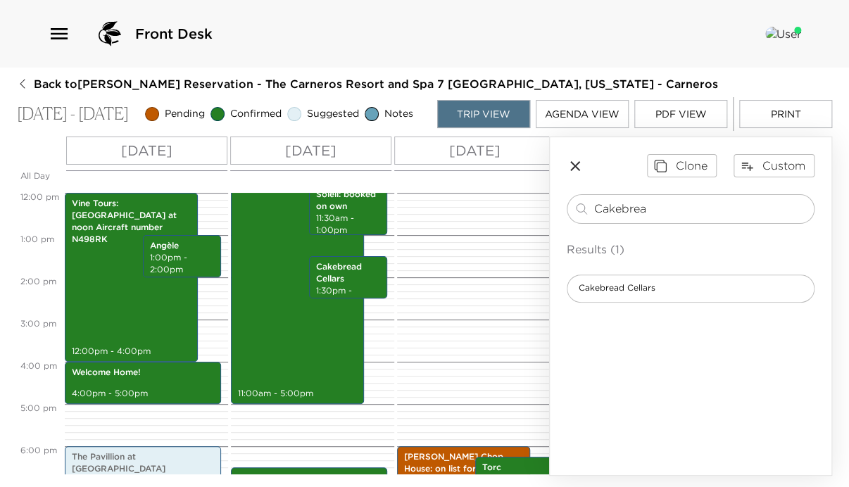
click at [575, 170] on icon "button" at bounding box center [575, 166] width 17 height 17
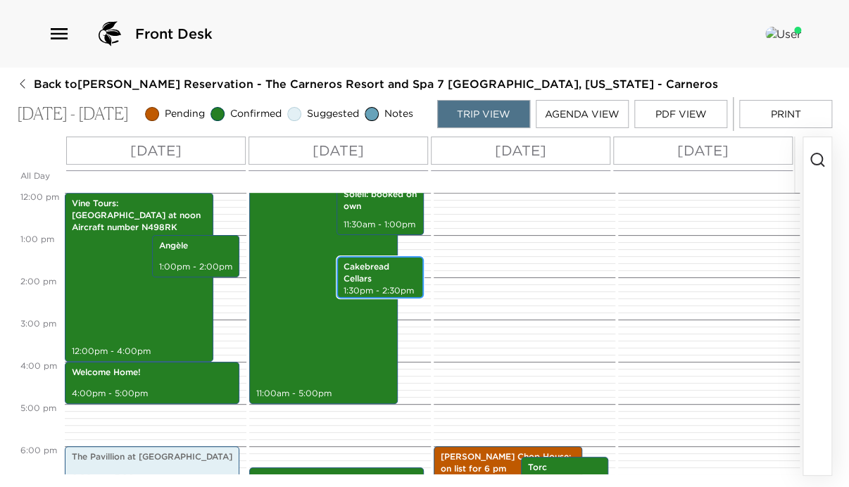
click at [361, 285] on p "Cakebread Cellars" at bounding box center [380, 273] width 73 height 24
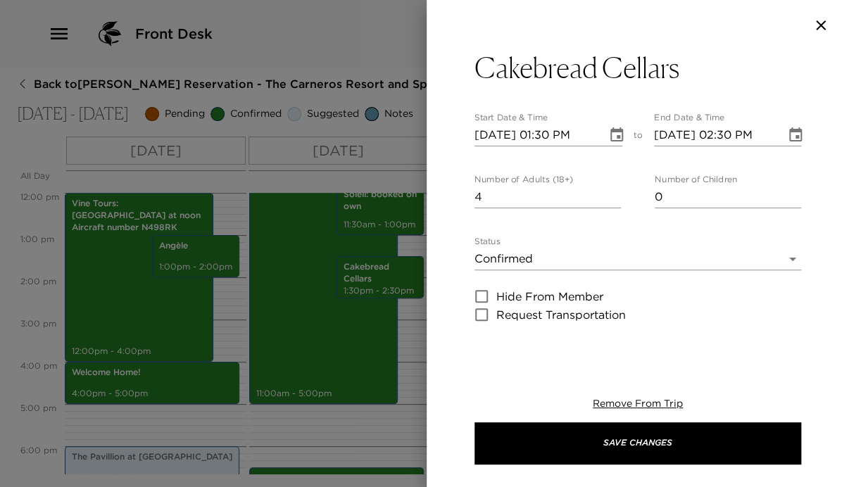
click at [725, 134] on input "[DATE] 02:30 PM" at bounding box center [715, 135] width 123 height 23
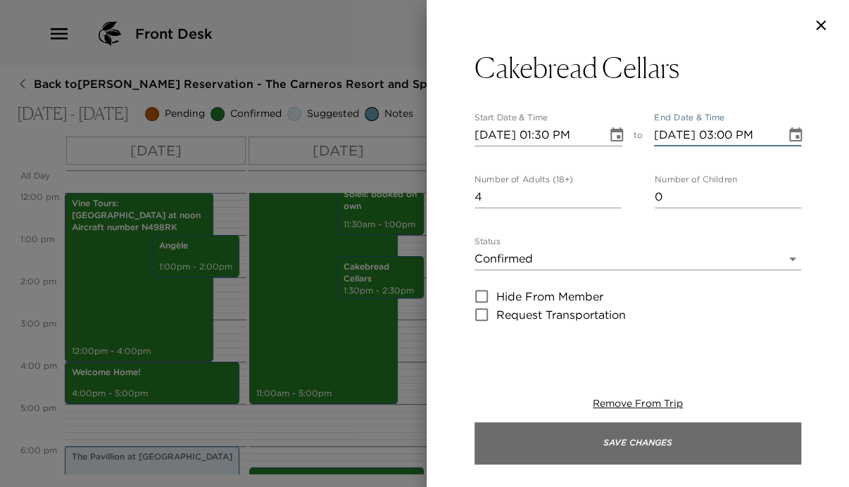
type input "[DATE] 03:00 PM"
click at [708, 431] on button "Save Changes" at bounding box center [638, 443] width 327 height 42
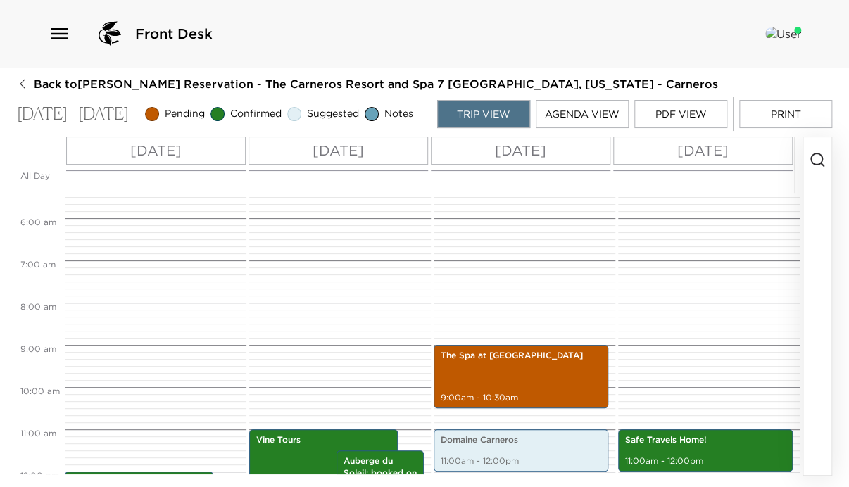
scroll to position [225, 0]
